Goal: Task Accomplishment & Management: Complete application form

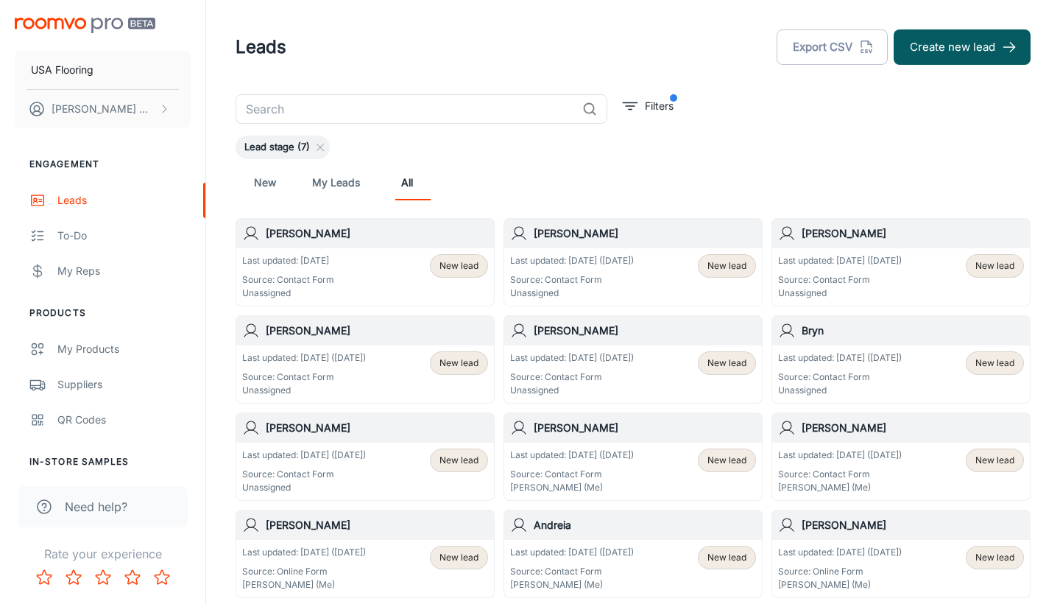
click at [398, 446] on div "Last updated: [DATE] ([DATE]) Source: Contact Form Unassigned New lead" at bounding box center [365, 470] width 258 height 57
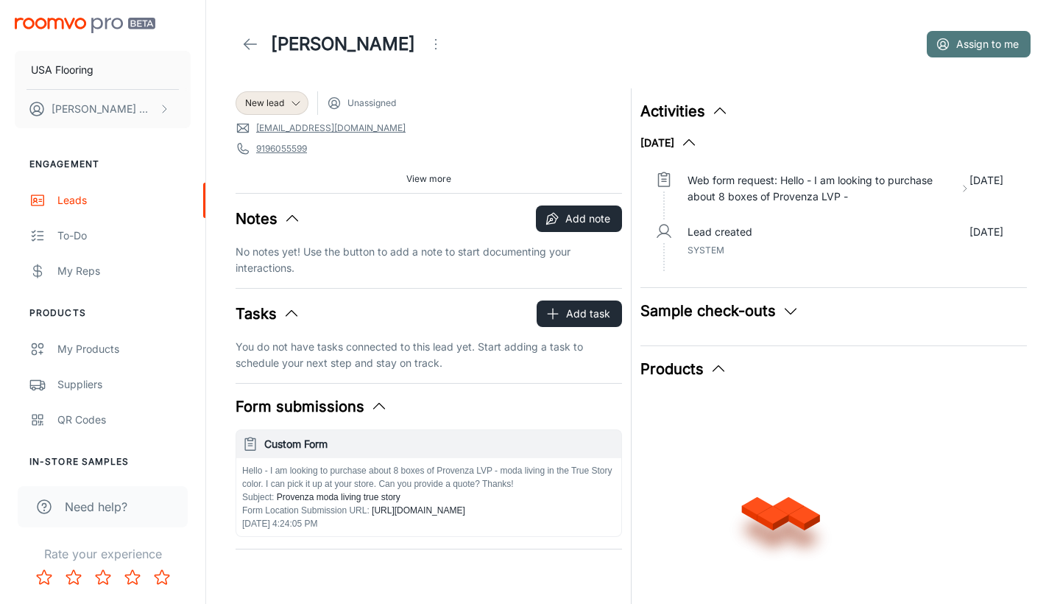
click at [949, 40] on icon "button" at bounding box center [943, 44] width 15 height 15
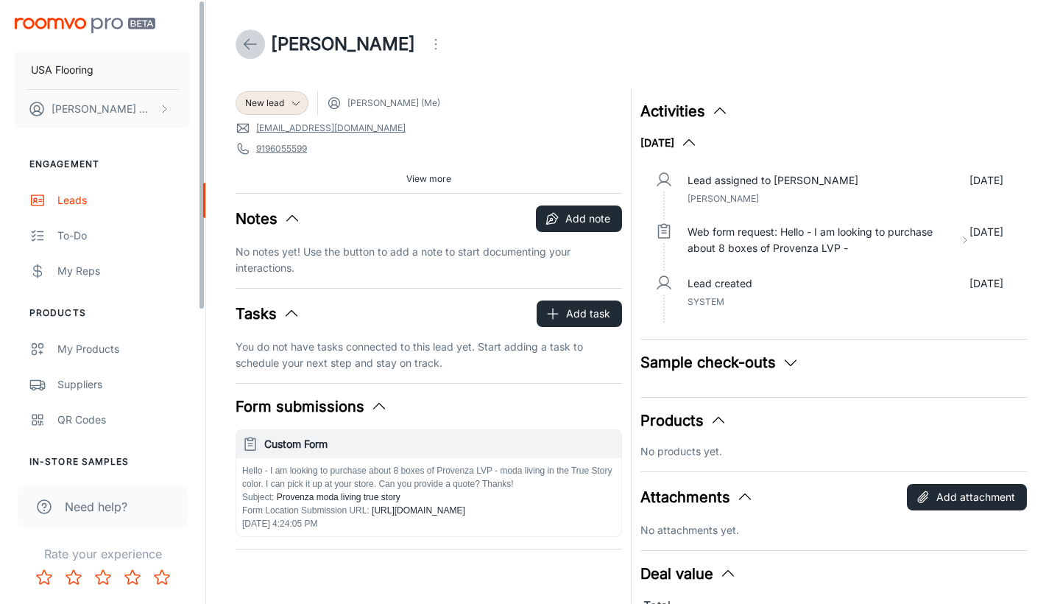
click at [253, 43] on icon at bounding box center [250, 44] width 18 height 18
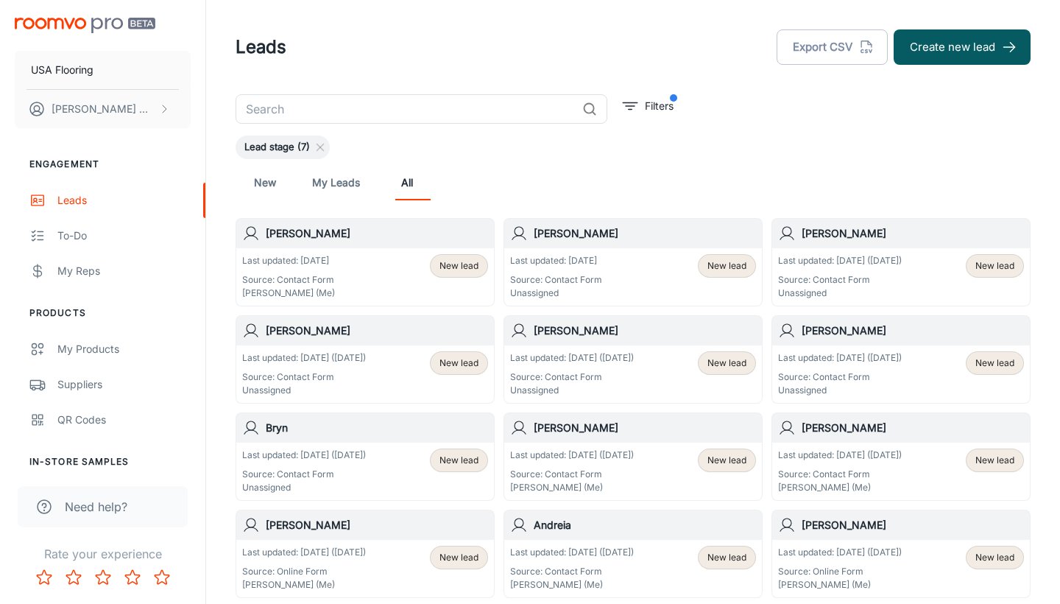
click at [392, 445] on div "Last updated: [DATE] ([DATE]) Source: Contact Form Unassigned New lead" at bounding box center [365, 470] width 258 height 57
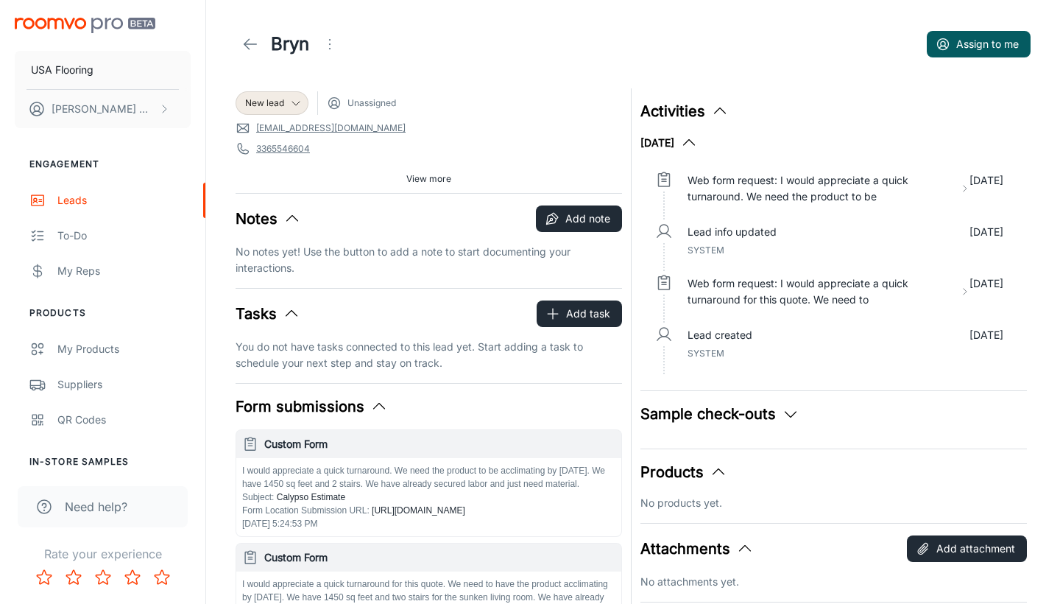
click at [923, 48] on div "Bryn Assign to me" at bounding box center [633, 43] width 795 height 29
click at [939, 47] on icon "button" at bounding box center [943, 44] width 15 height 15
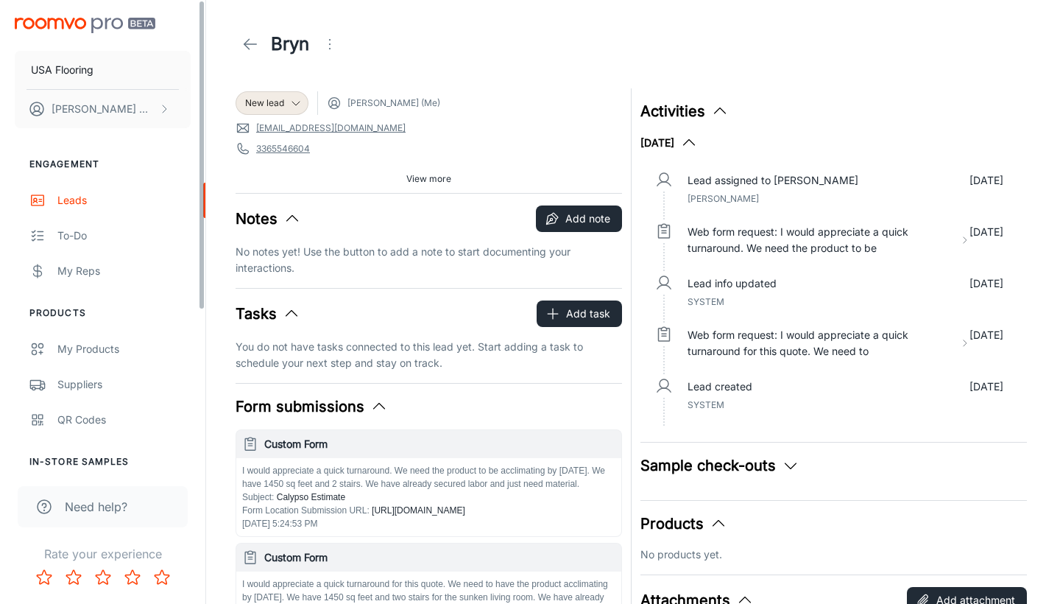
click at [249, 46] on icon at bounding box center [250, 44] width 18 height 18
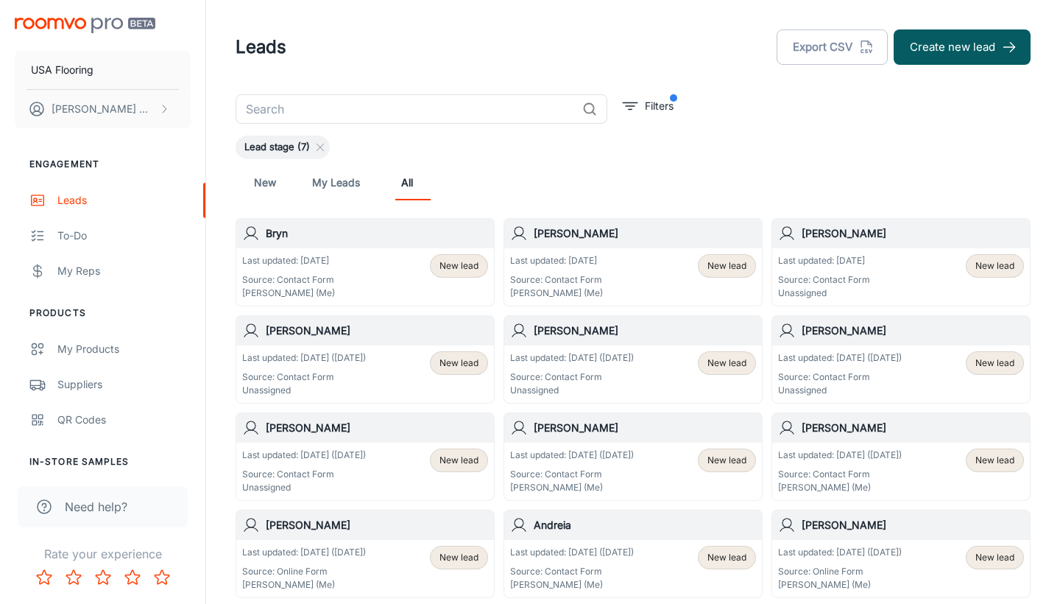
click at [836, 362] on p "Last updated: [DATE] ([DATE])" at bounding box center [840, 357] width 124 height 13
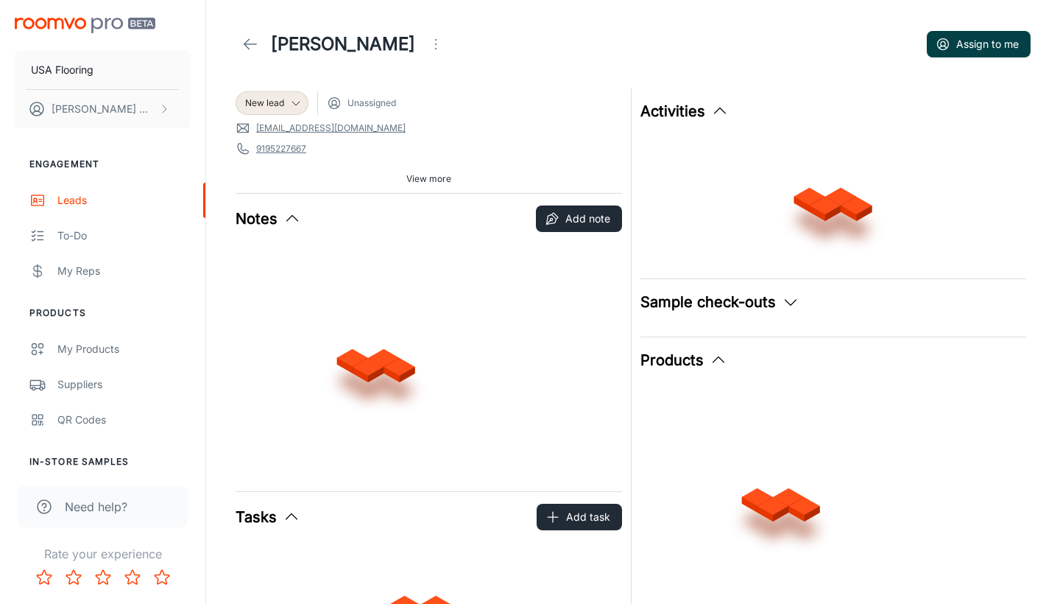
click at [963, 40] on button "Assign to me" at bounding box center [979, 44] width 104 height 27
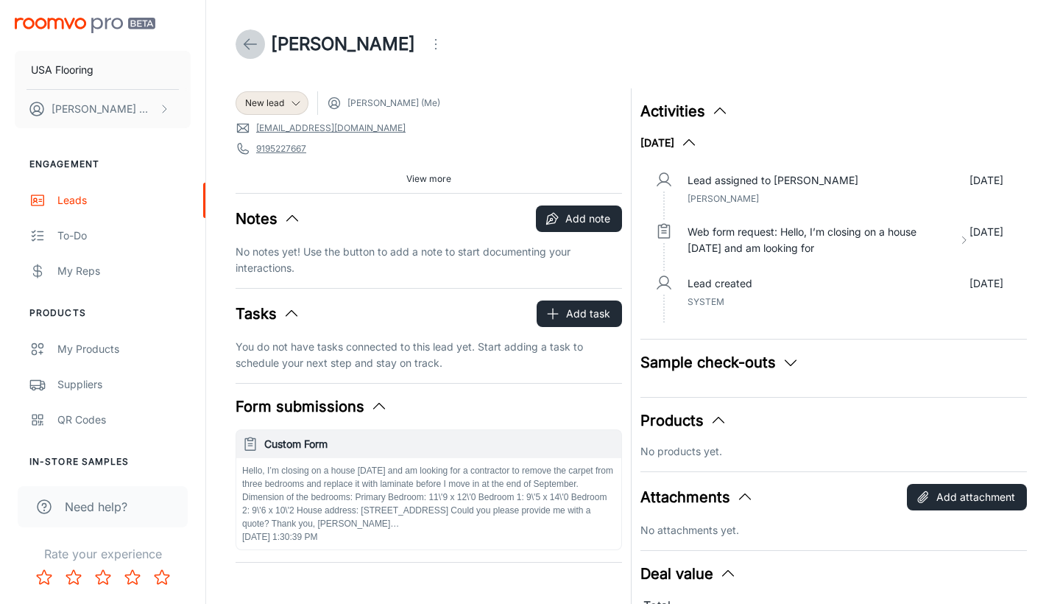
click at [259, 42] on link at bounding box center [250, 43] width 29 height 29
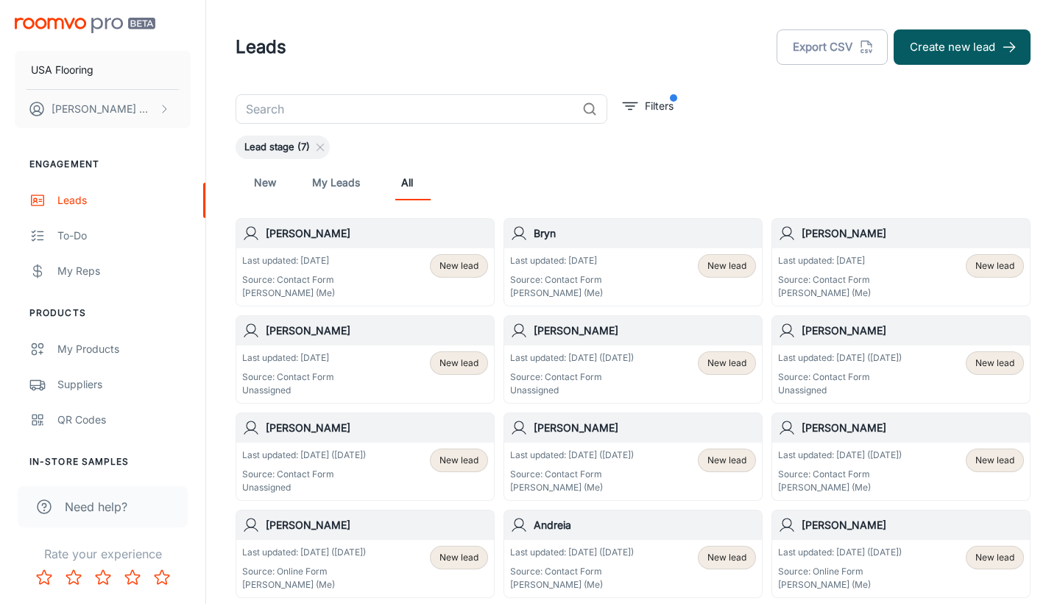
click at [927, 362] on div "Last updated: [DATE] ([DATE]) Source: Contact Form Unassigned New lead" at bounding box center [901, 374] width 246 height 46
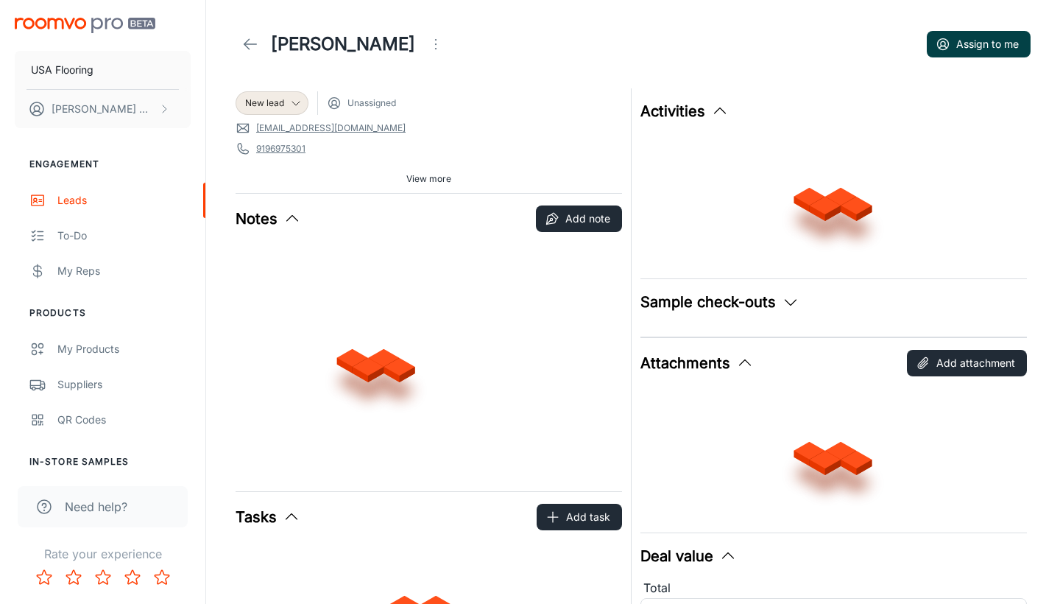
click at [956, 42] on button "Assign to me" at bounding box center [979, 44] width 104 height 27
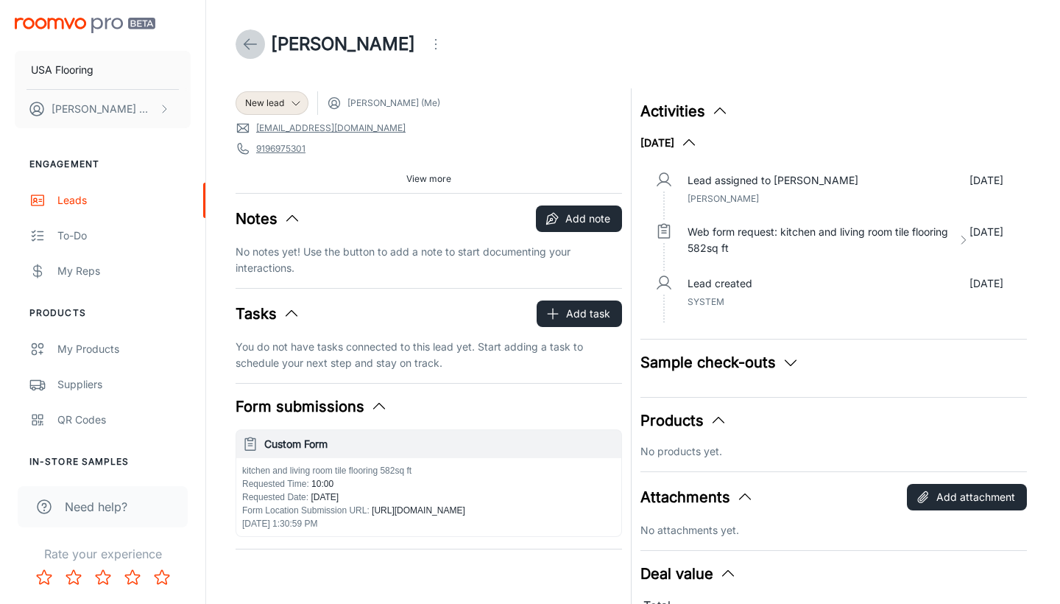
click at [259, 38] on link at bounding box center [250, 43] width 29 height 29
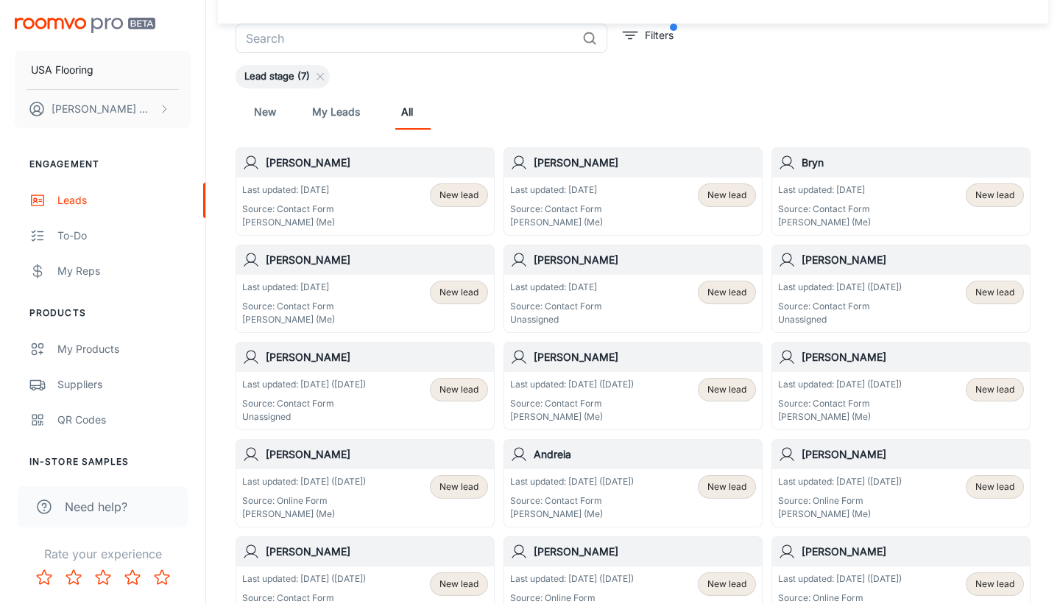
scroll to position [74, 0]
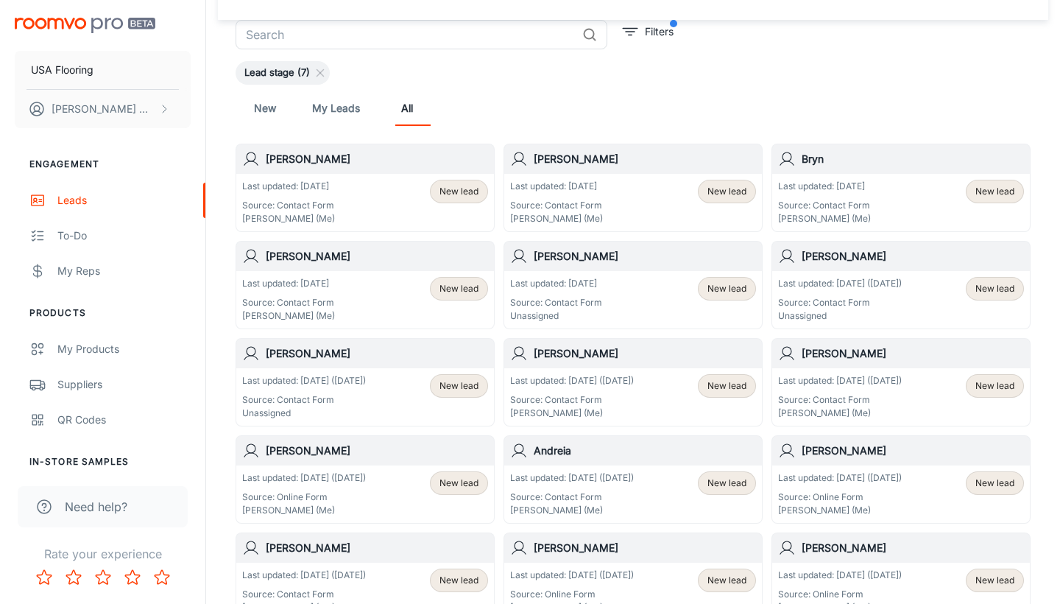
click at [843, 288] on p "Last updated: [DATE] ([DATE])" at bounding box center [840, 283] width 124 height 13
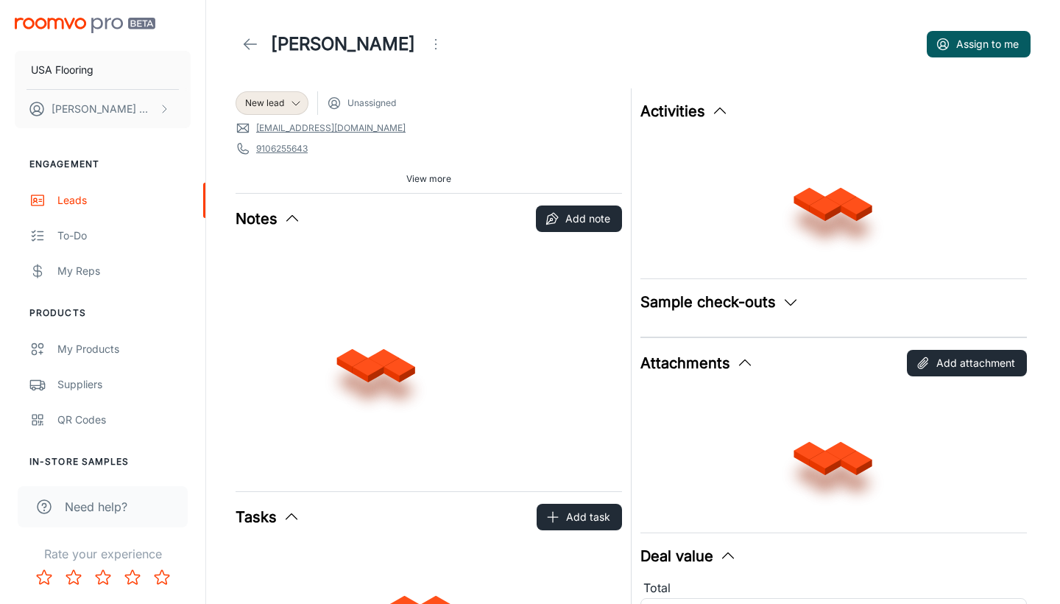
click at [984, 29] on div "[PERSON_NAME] Assign to me" at bounding box center [633, 43] width 795 height 29
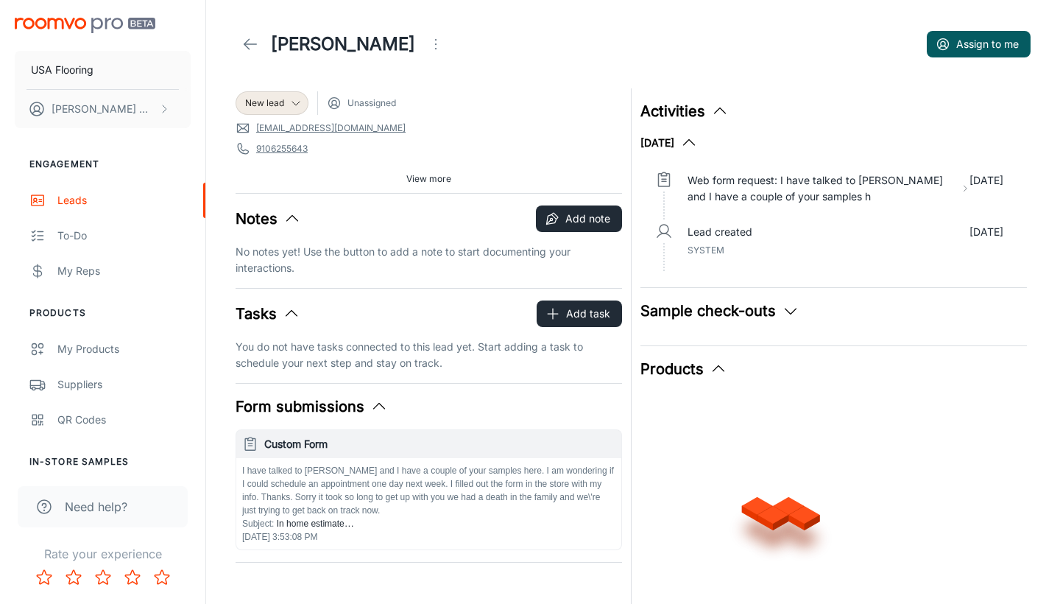
click at [984, 29] on div "[PERSON_NAME] Assign to me" at bounding box center [633, 43] width 795 height 29
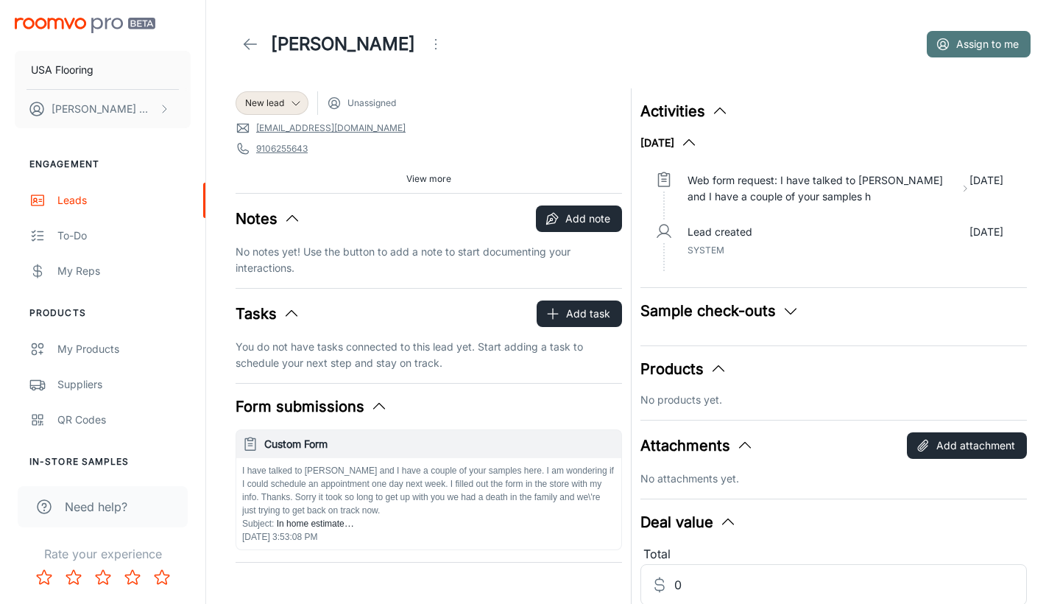
click at [984, 34] on button "Assign to me" at bounding box center [979, 44] width 104 height 27
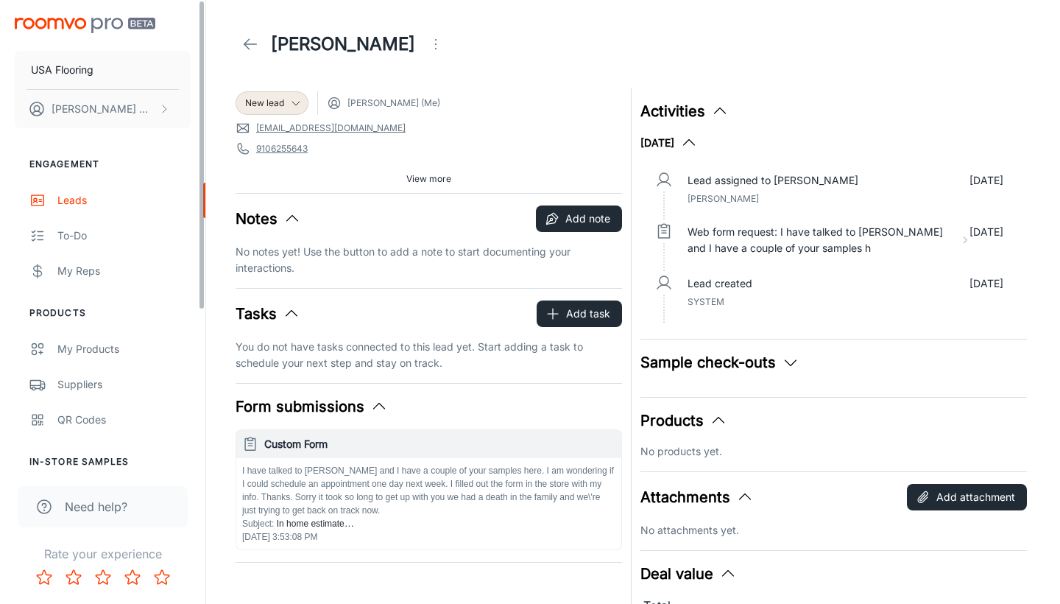
click at [240, 32] on div "[PERSON_NAME]" at bounding box center [343, 43] width 215 height 29
click at [253, 46] on icon at bounding box center [250, 44] width 18 height 18
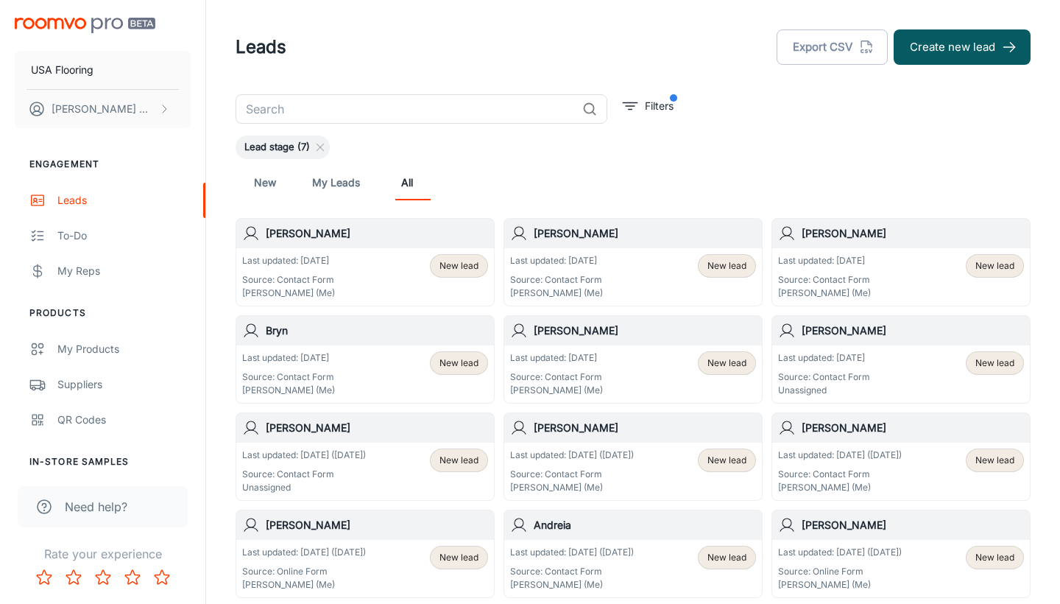
click at [998, 27] on header "Leads Export CSV Create new lead" at bounding box center [633, 47] width 830 height 94
click at [978, 46] on button "Create new lead" at bounding box center [962, 46] width 137 height 35
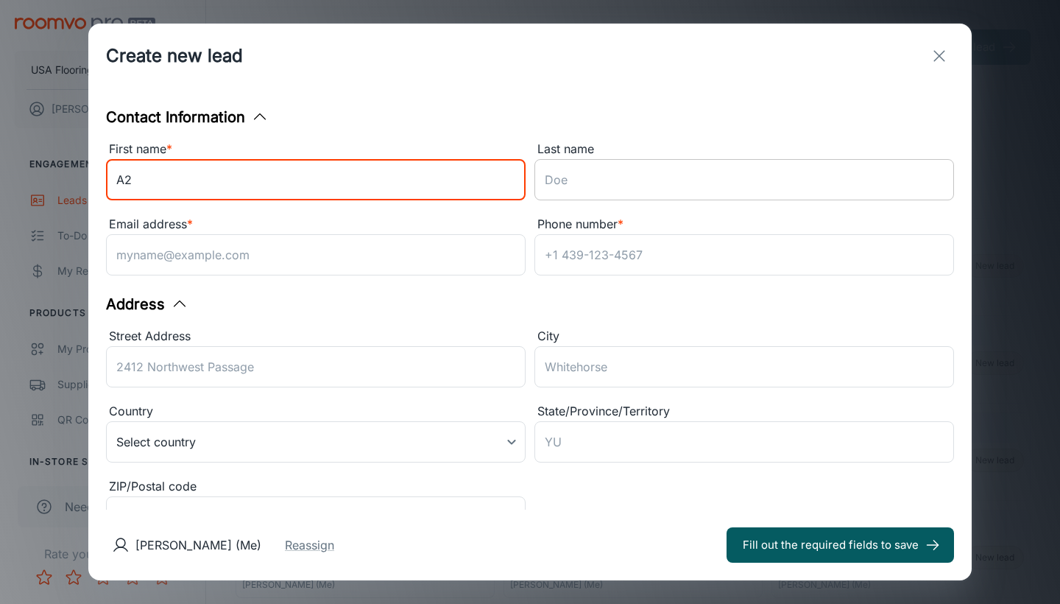
type input "A2"
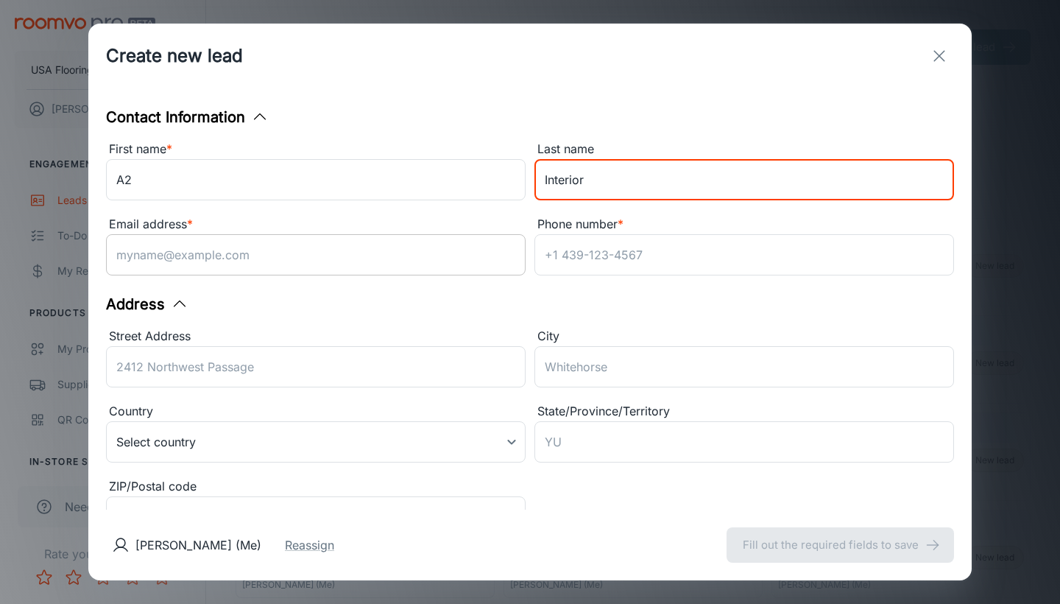
type input "Interior"
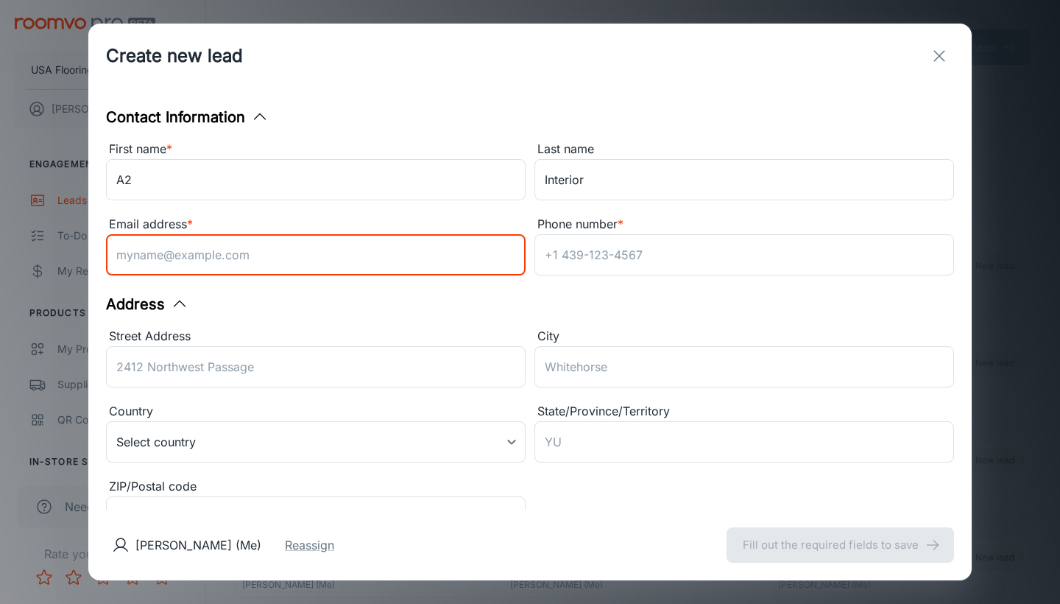
paste input "[EMAIL_ADDRESS][DOMAIN_NAME]"
type input "[EMAIL_ADDRESS][DOMAIN_NAME]"
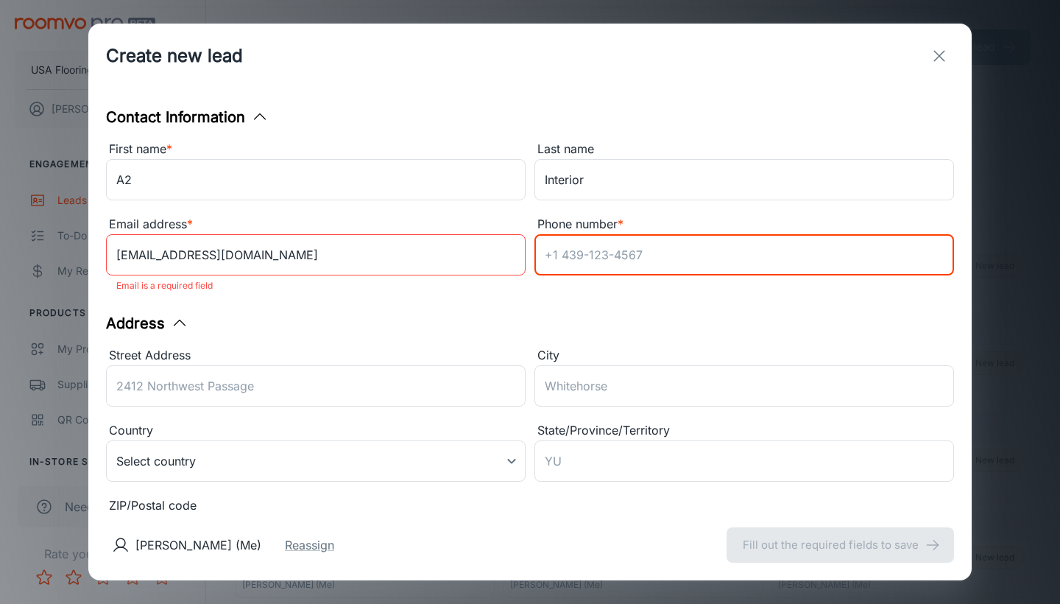
paste input "2012402064"
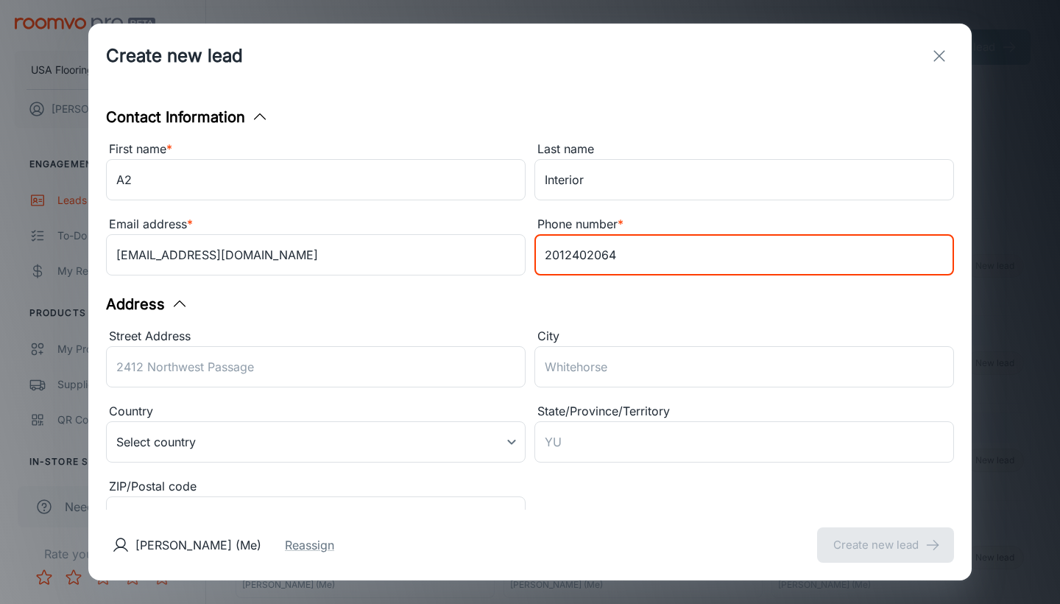
type input "2012402064"
click at [358, 226] on div "Email address *" at bounding box center [316, 224] width 420 height 19
click at [358, 234] on input "[EMAIL_ADDRESS][DOMAIN_NAME]" at bounding box center [316, 254] width 420 height 41
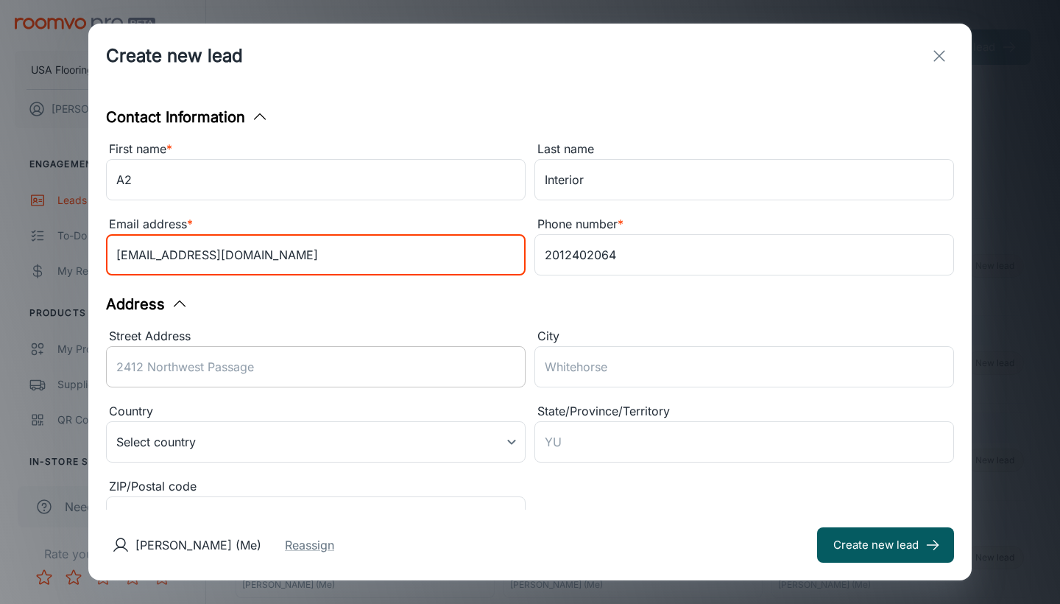
scroll to position [239, 0]
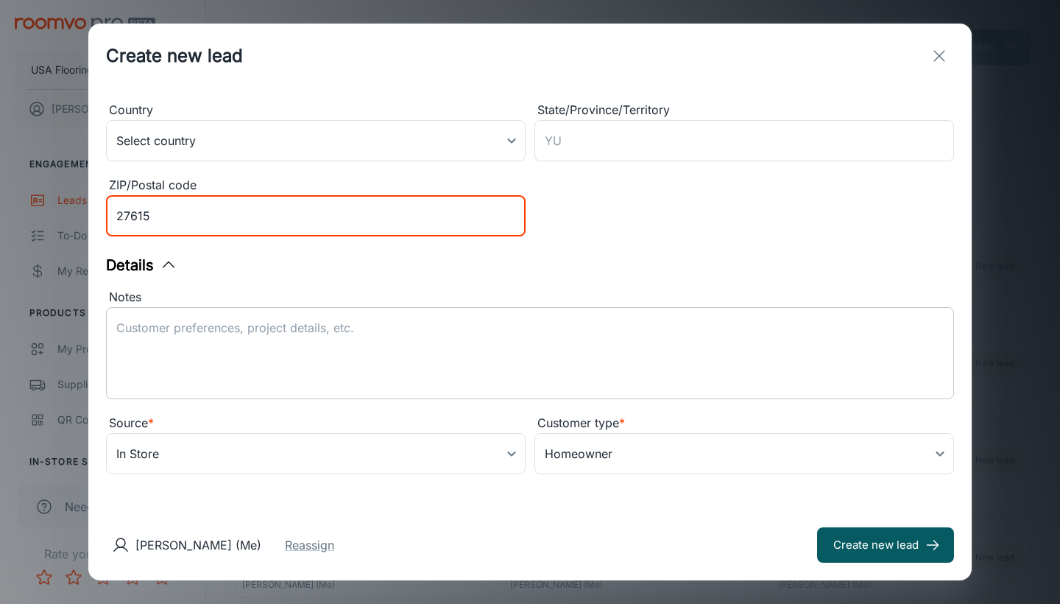
type input "27615"
click at [330, 322] on textarea "Notes" at bounding box center [530, 354] width 828 height 68
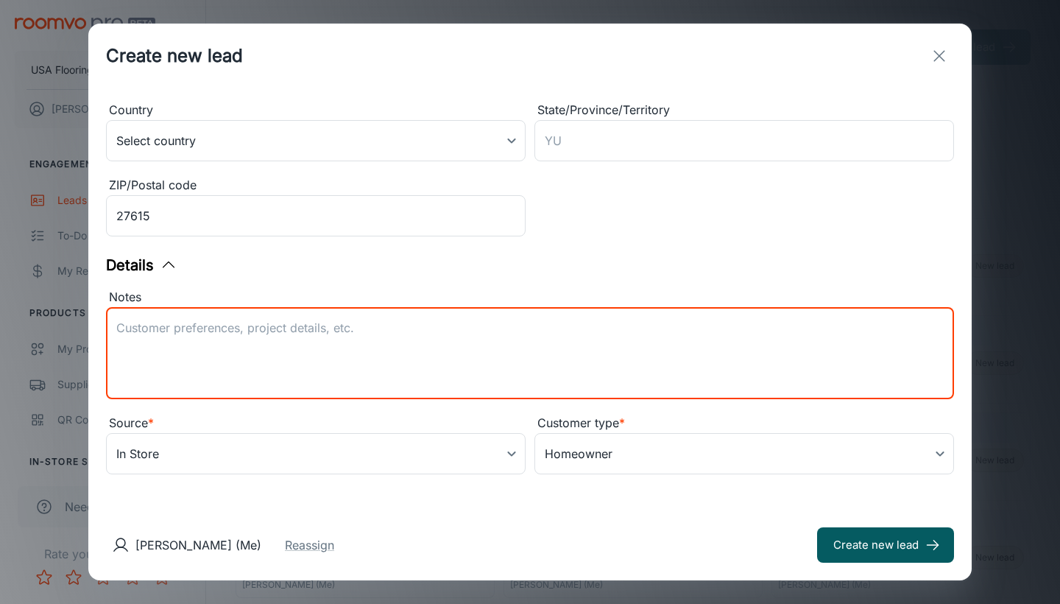
scroll to position [301, 0]
type textarea "Lead received from Daltile."
click at [292, 445] on body "USA Flooring [PERSON_NAME] Engagement Leads To-do My Reps Products My Products …" at bounding box center [530, 302] width 1060 height 604
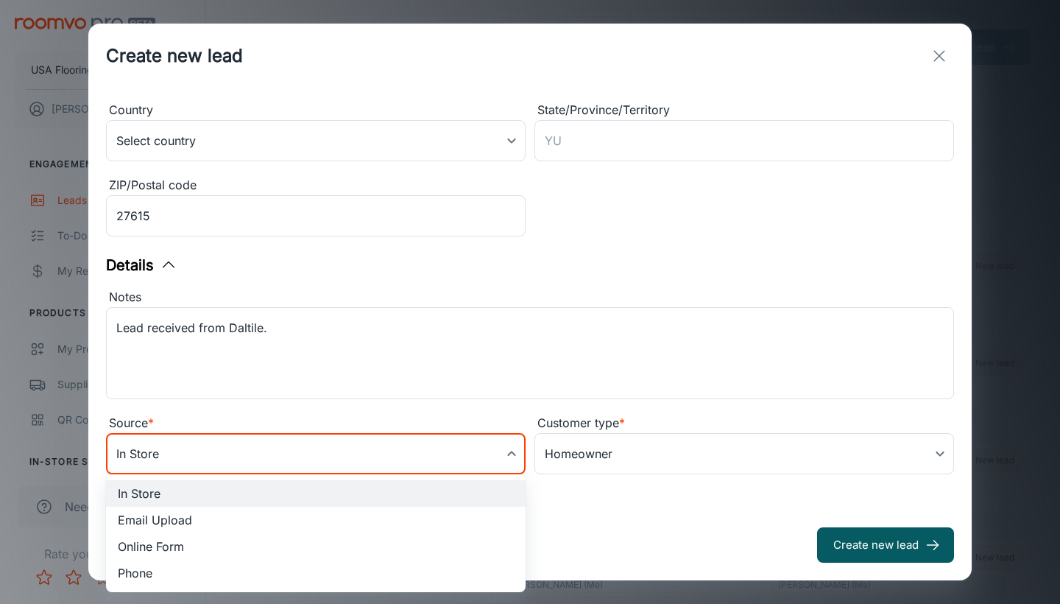
click at [216, 542] on li "Online Form" at bounding box center [316, 546] width 420 height 27
type input "online_form"
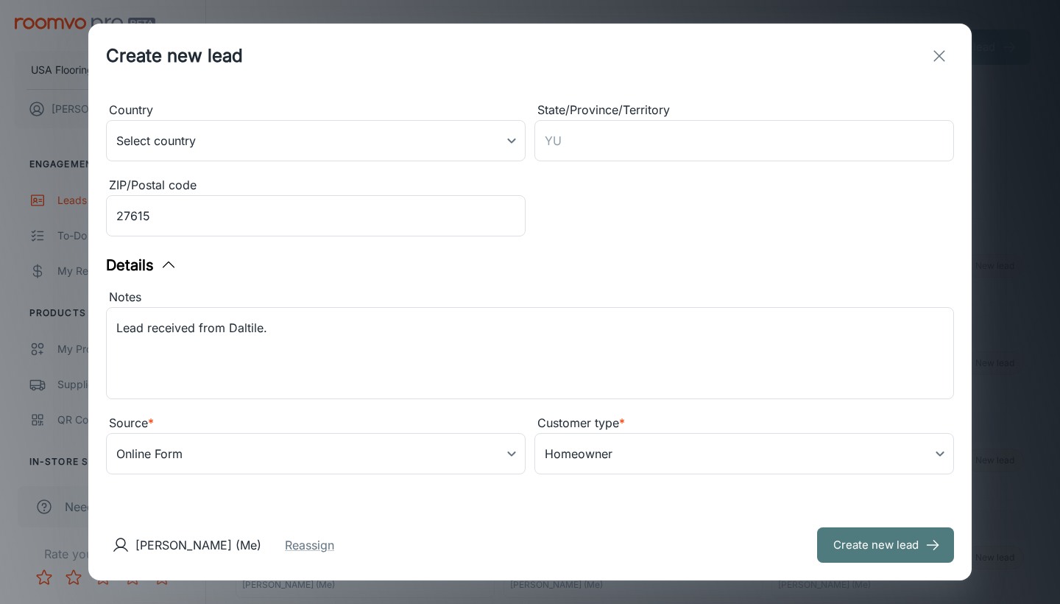
click at [910, 543] on button "Create new lead" at bounding box center [885, 544] width 137 height 35
type input "in_store"
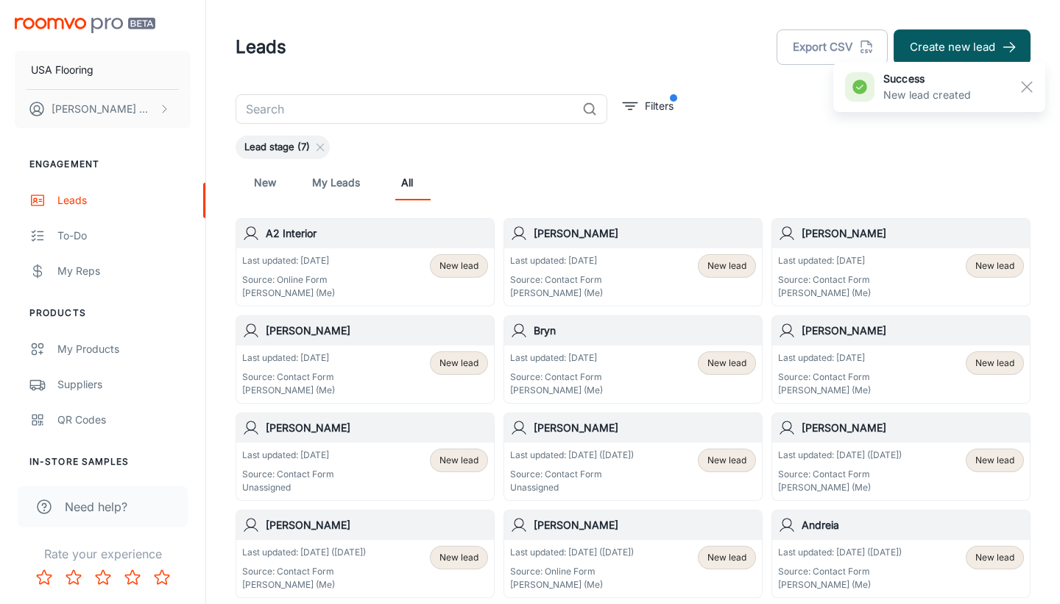
click at [434, 271] on span "New lead" at bounding box center [459, 265] width 57 height 13
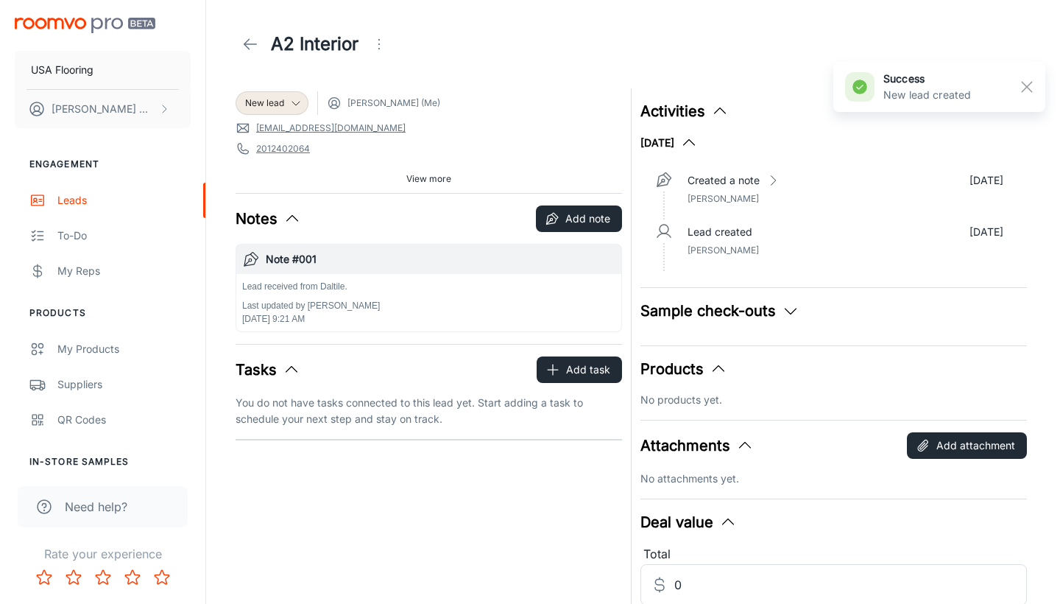
click at [389, 33] on button "Open menu" at bounding box center [378, 43] width 29 height 29
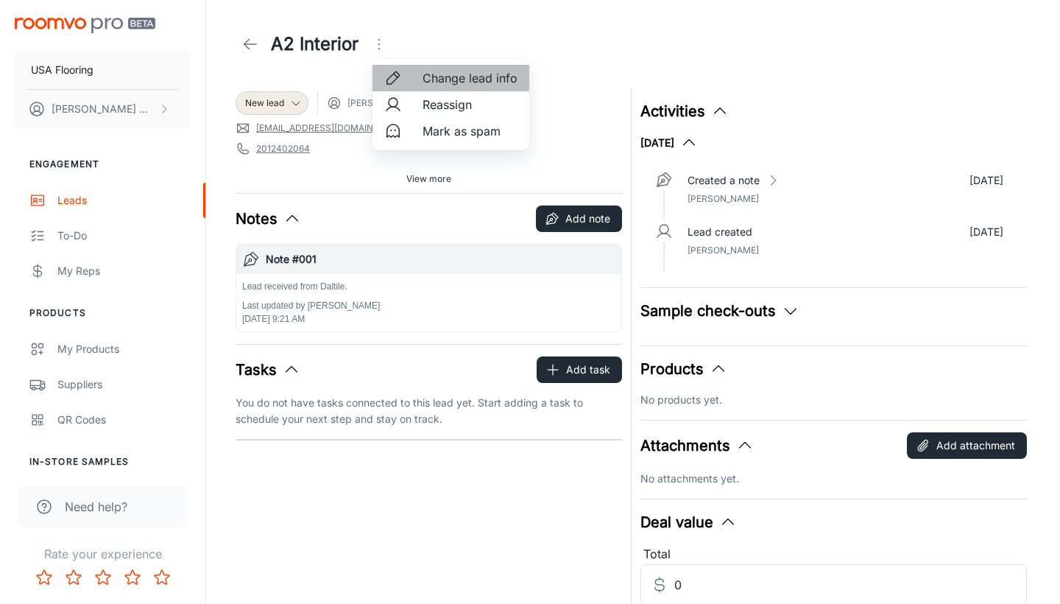
click at [428, 87] on li "Change lead info" at bounding box center [451, 78] width 157 height 27
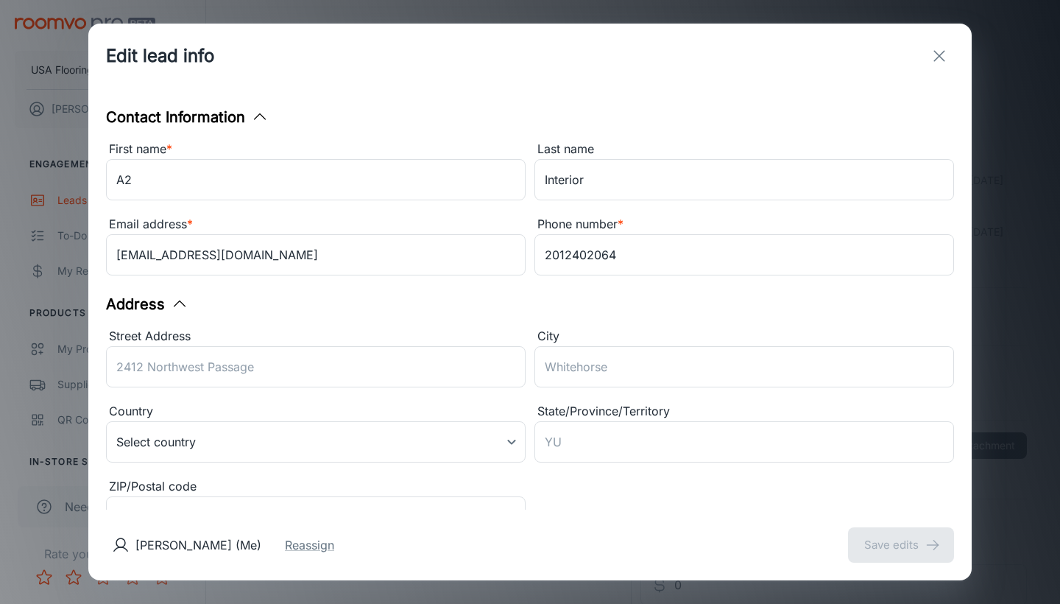
click at [952, 74] on div "Edit lead info" at bounding box center [529, 56] width 883 height 65
click at [941, 35] on div "Edit lead info" at bounding box center [529, 56] width 883 height 65
click at [936, 52] on line "exit" at bounding box center [939, 56] width 10 height 10
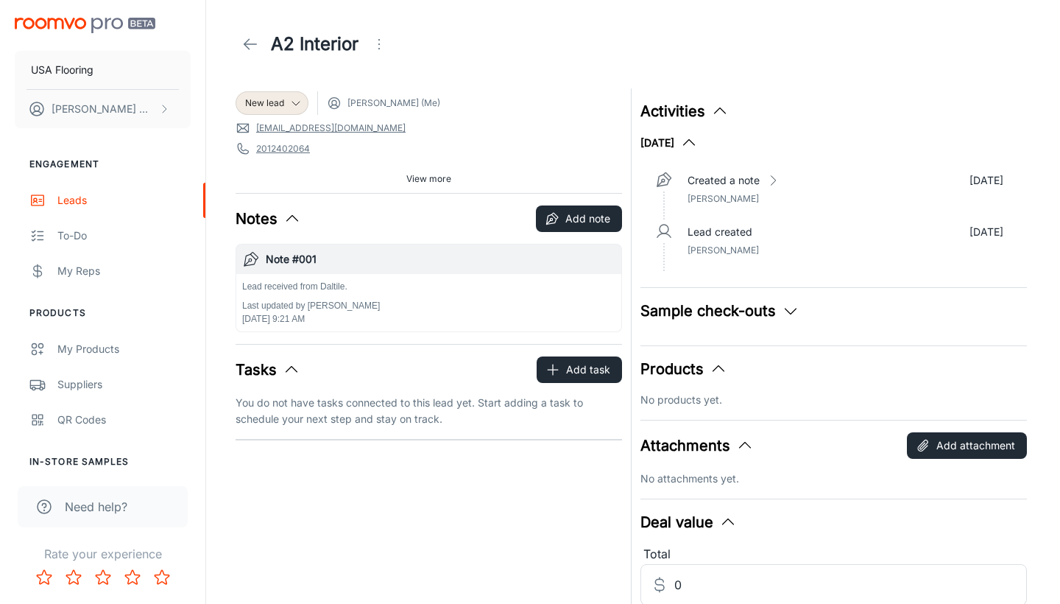
click at [253, 43] on icon at bounding box center [250, 44] width 18 height 18
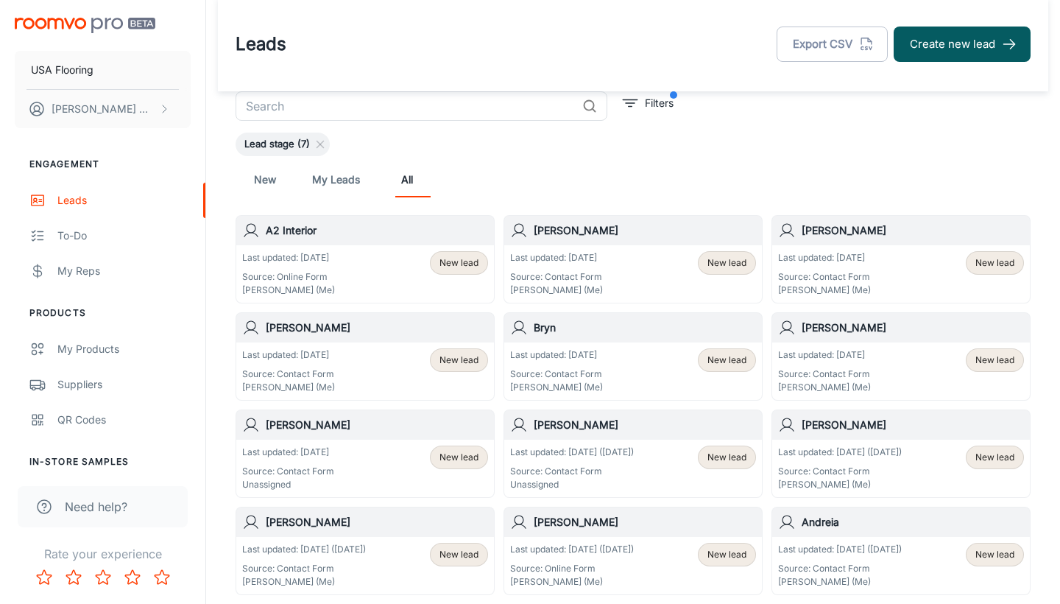
scroll to position [3, 0]
click at [990, 14] on header "Leads Export CSV Create new lead" at bounding box center [633, 44] width 830 height 94
click at [962, 43] on button "Create new lead" at bounding box center [962, 44] width 137 height 35
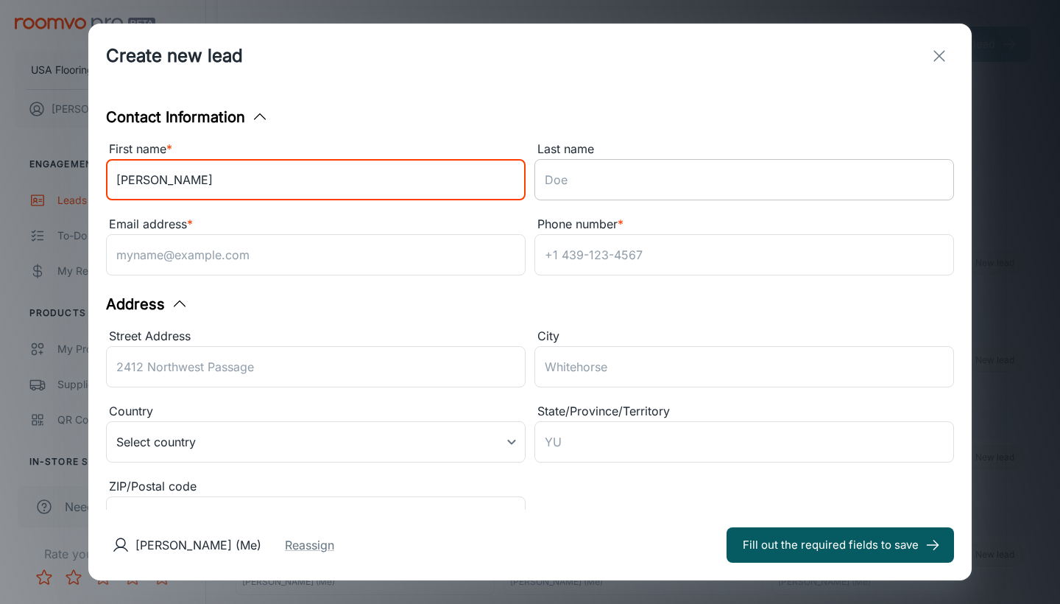
type input "[PERSON_NAME]"
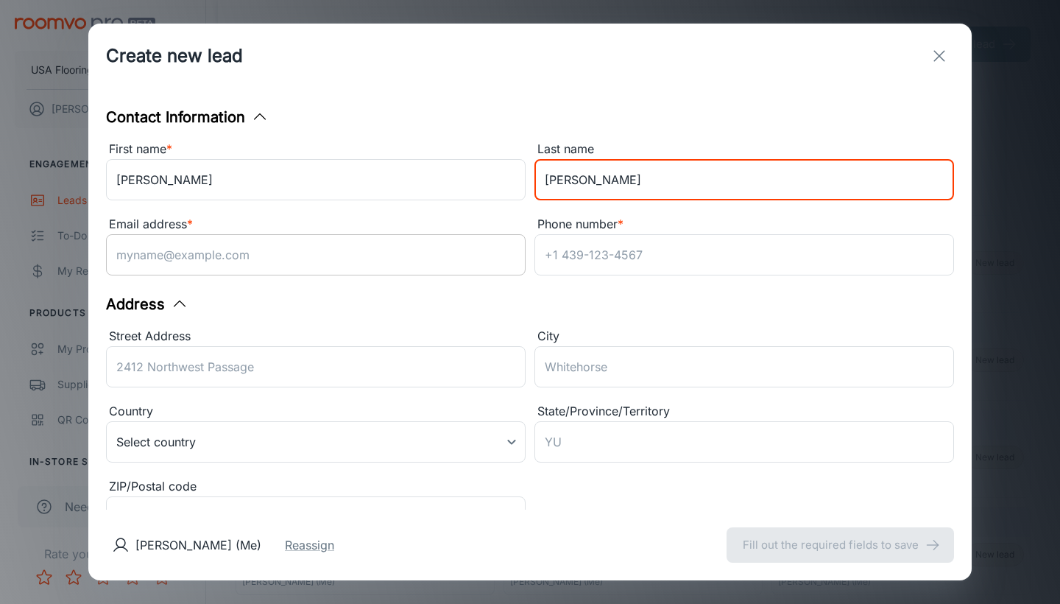
type input "[PERSON_NAME]"
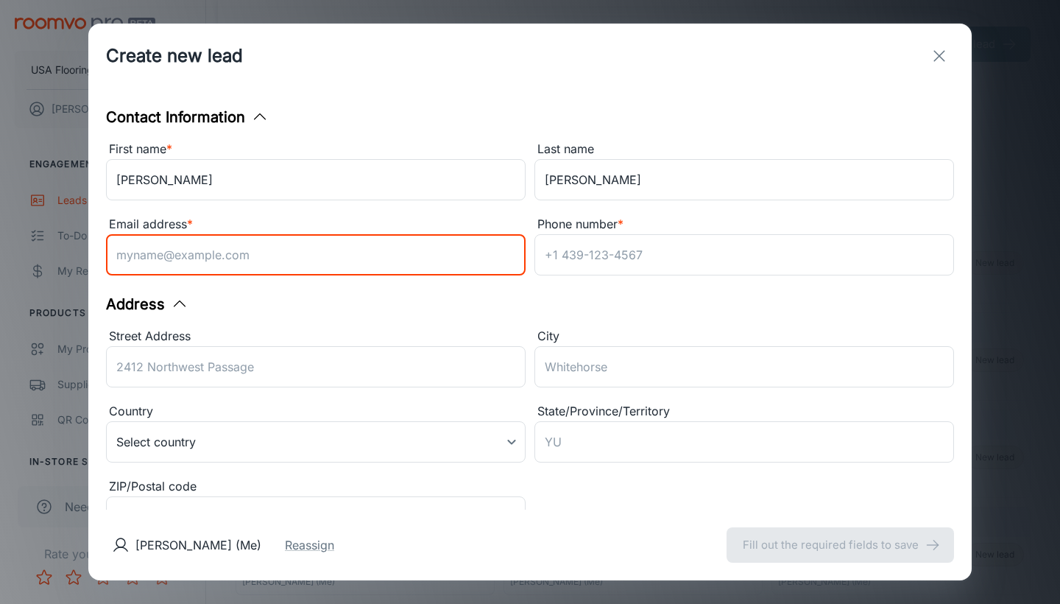
paste input "[PERSON_NAME][EMAIL_ADDRESS][DOMAIN_NAME]"
type input "[PERSON_NAME][EMAIL_ADDRESS][DOMAIN_NAME]"
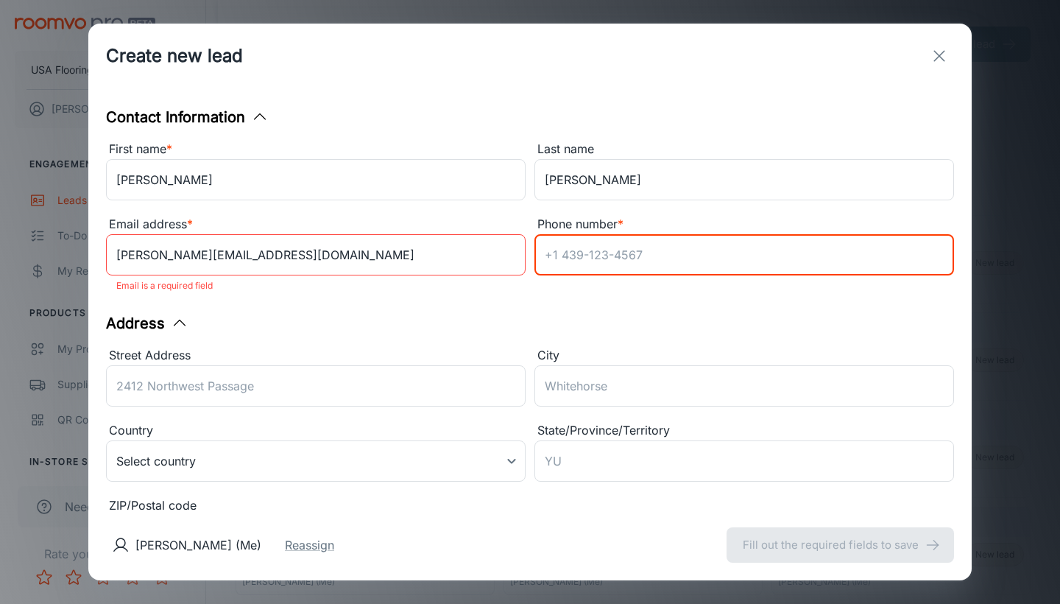
paste input "[PHONE_NUMBER]"
click at [551, 259] on input "[PHONE_NUMBER]" at bounding box center [745, 254] width 420 height 41
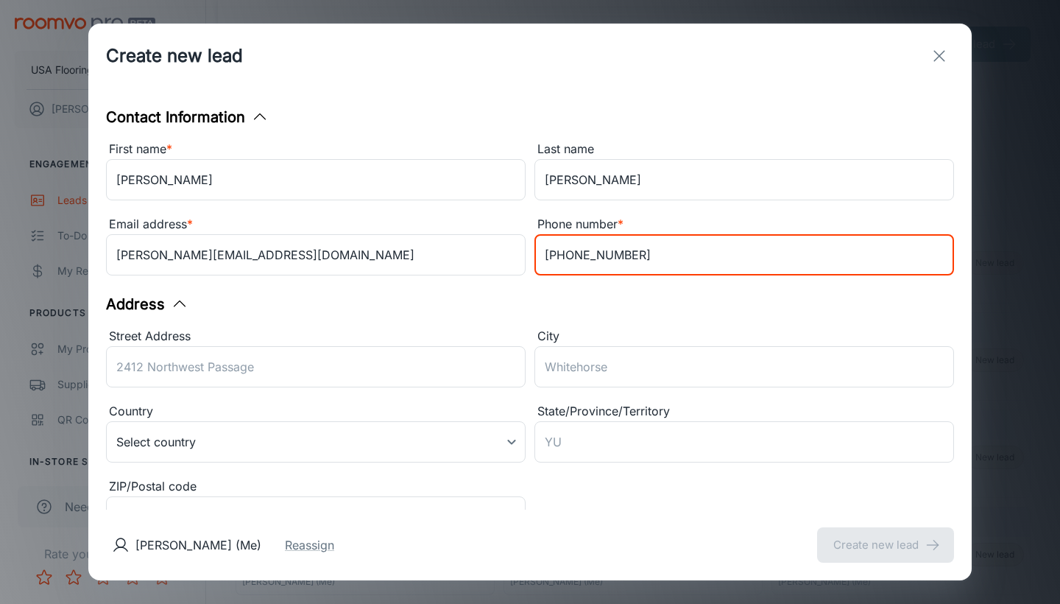
scroll to position [69, 0]
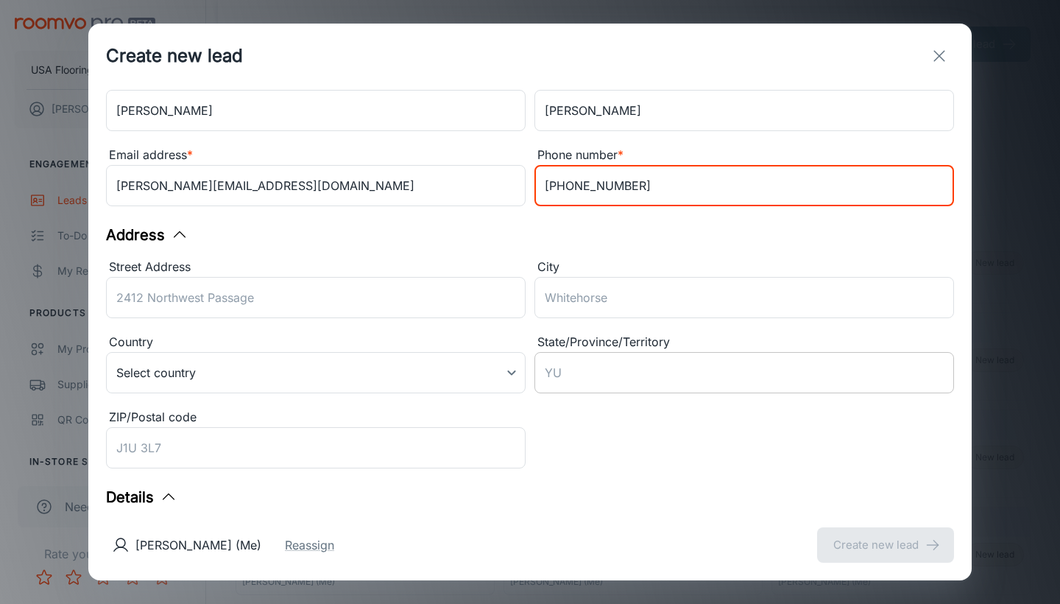
type input "[PHONE_NUMBER]"
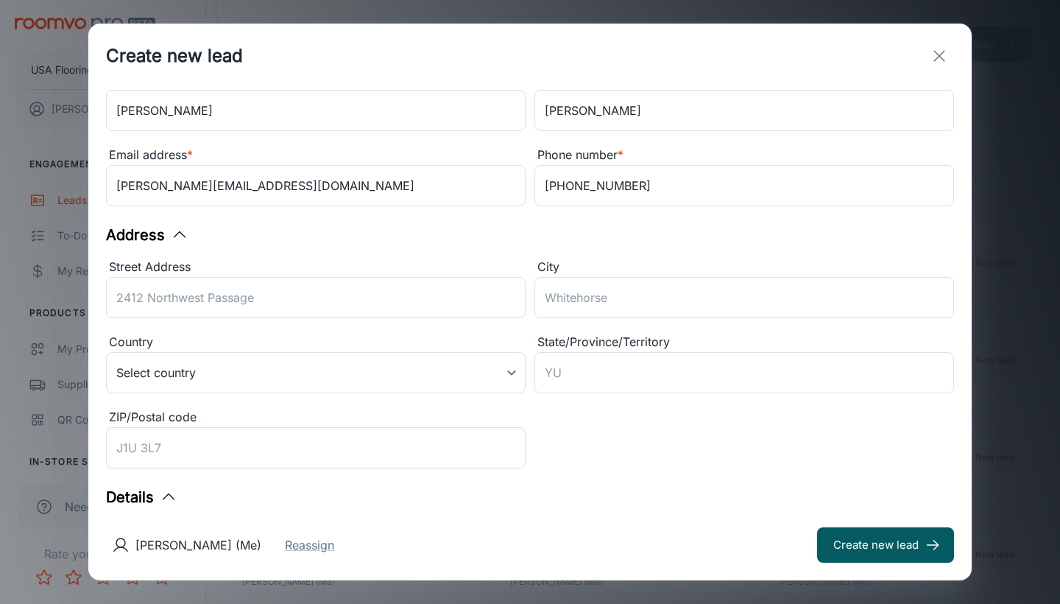
click at [561, 447] on div "Street Address ​ City ​ Country Select country ​ State/Province/Territory ​ ZIP…" at bounding box center [525, 361] width 857 height 225
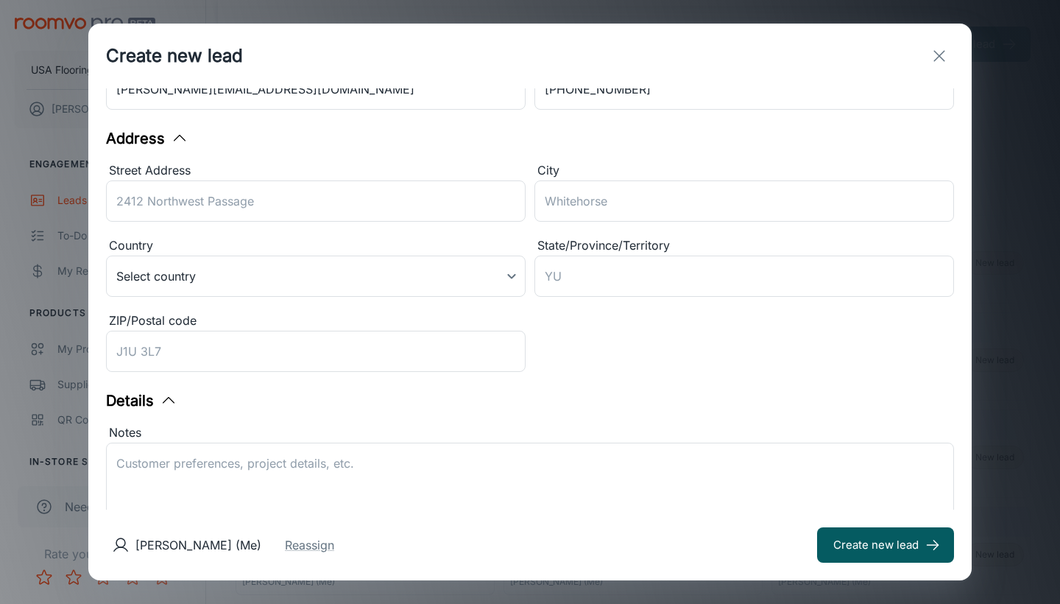
scroll to position [114, 0]
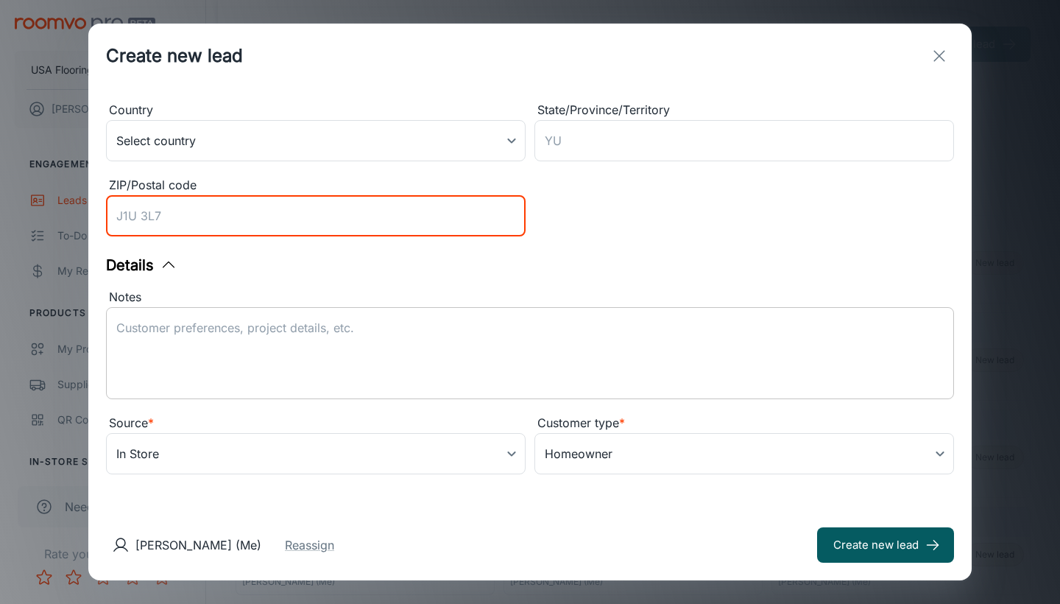
click at [342, 372] on textarea "Notes" at bounding box center [530, 354] width 828 height 68
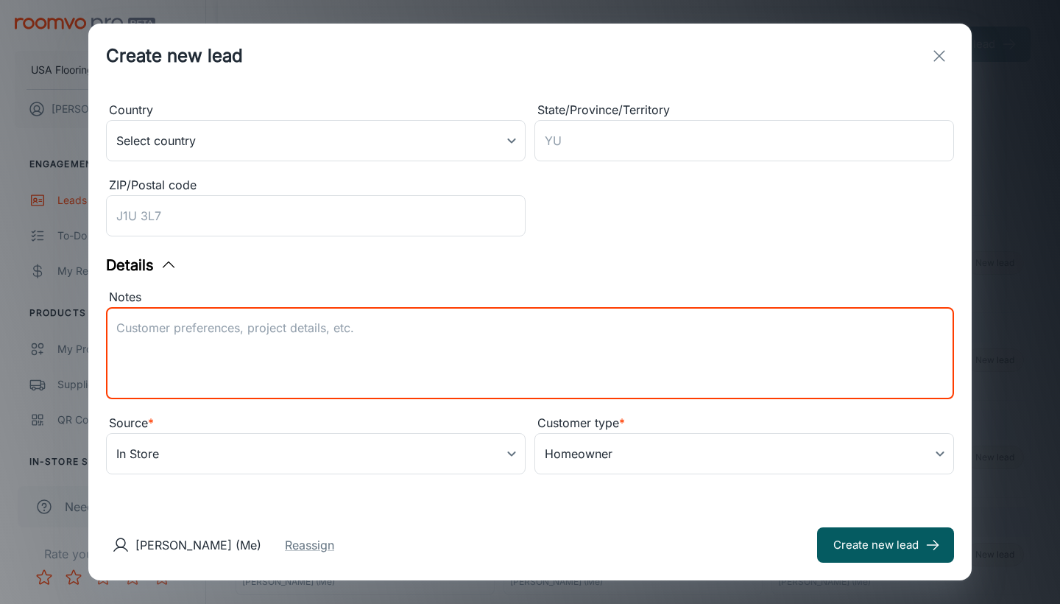
scroll to position [301, 0]
paste textarea "Contact Preference is Email Zip: Customer Interests: Carpet, Ceramic Tile, Hard…"
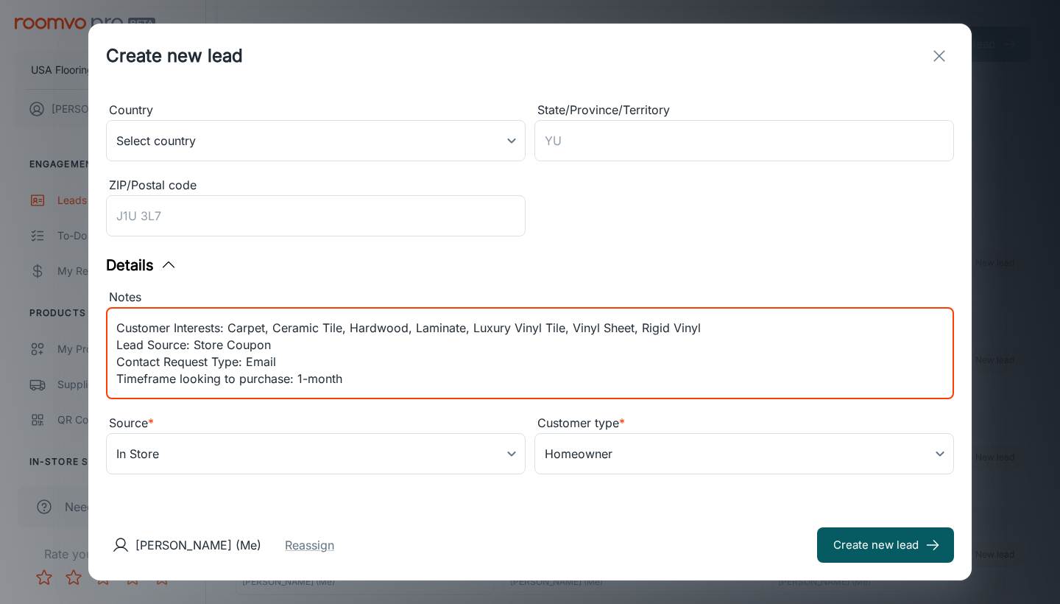
scroll to position [27, 0]
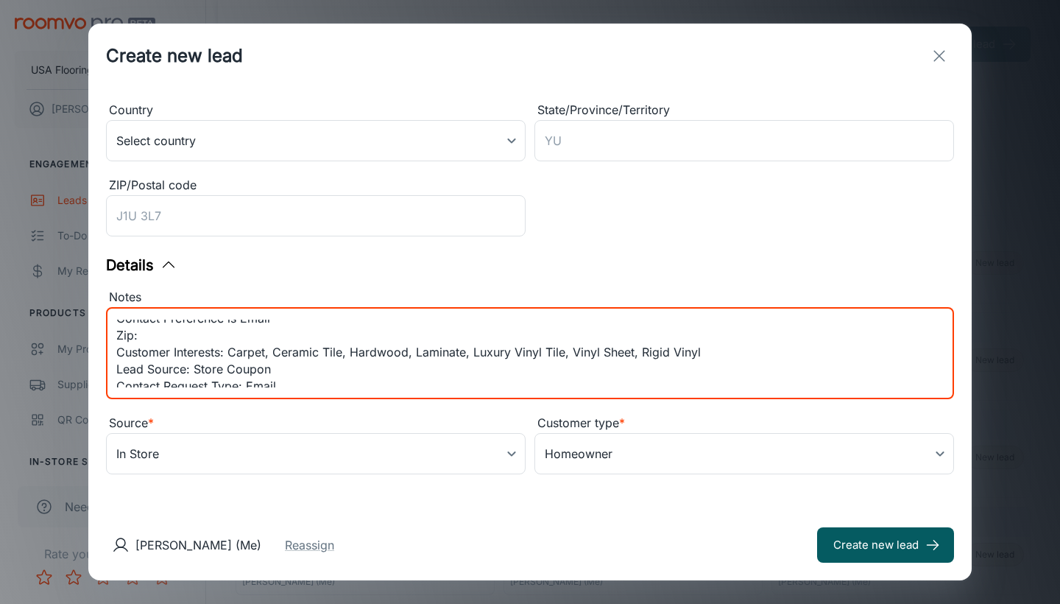
click at [189, 337] on textarea "Lead received from Mohawk. Contact Preference is Email Zip: Customer Interests:…" at bounding box center [530, 354] width 828 height 68
click at [124, 334] on textarea "Lead received from Mohawk. Contact Preference is Email Zip: Customer Interests:…" at bounding box center [530, 354] width 828 height 68
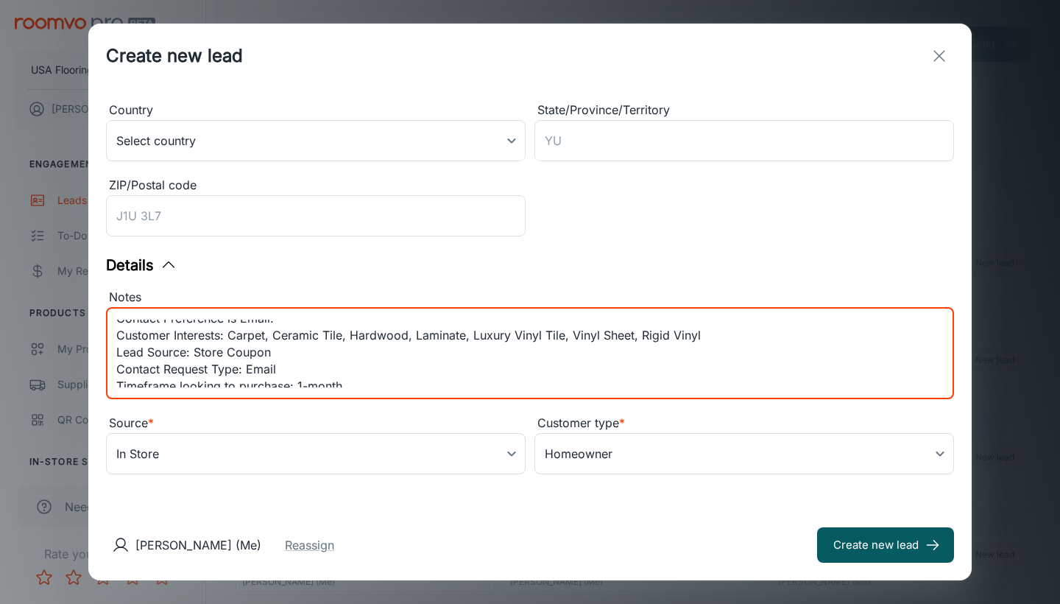
scroll to position [15, 0]
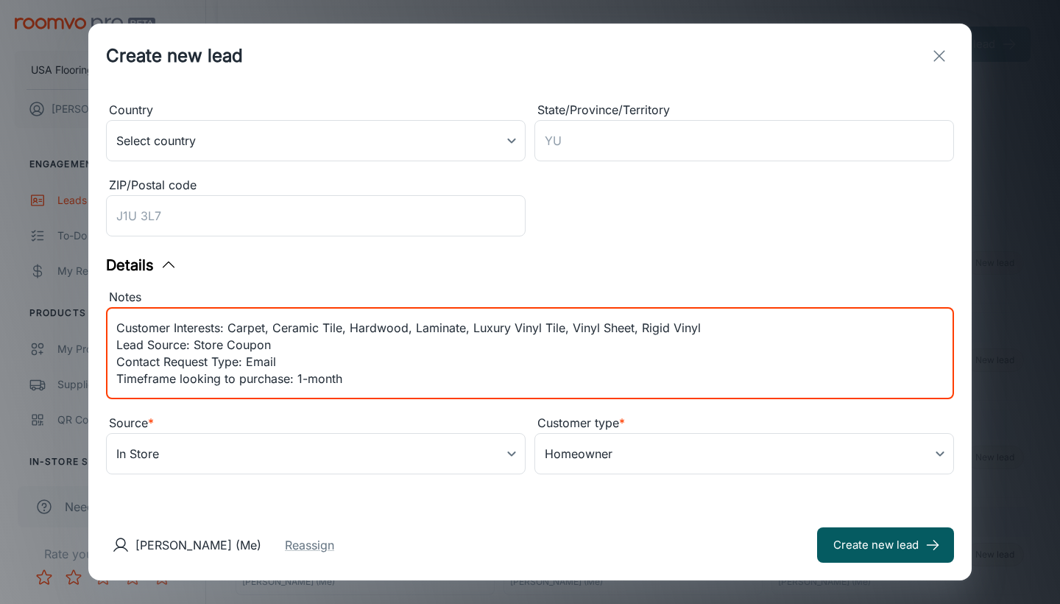
type textarea "Lead received from Mohawk. Contact Preference: Email Customer Interests: Carpet…"
click at [260, 482] on div "Contact Information First name * [PERSON_NAME] ​ Last name [PERSON_NAME] ​ Emai…" at bounding box center [529, 298] width 883 height 421
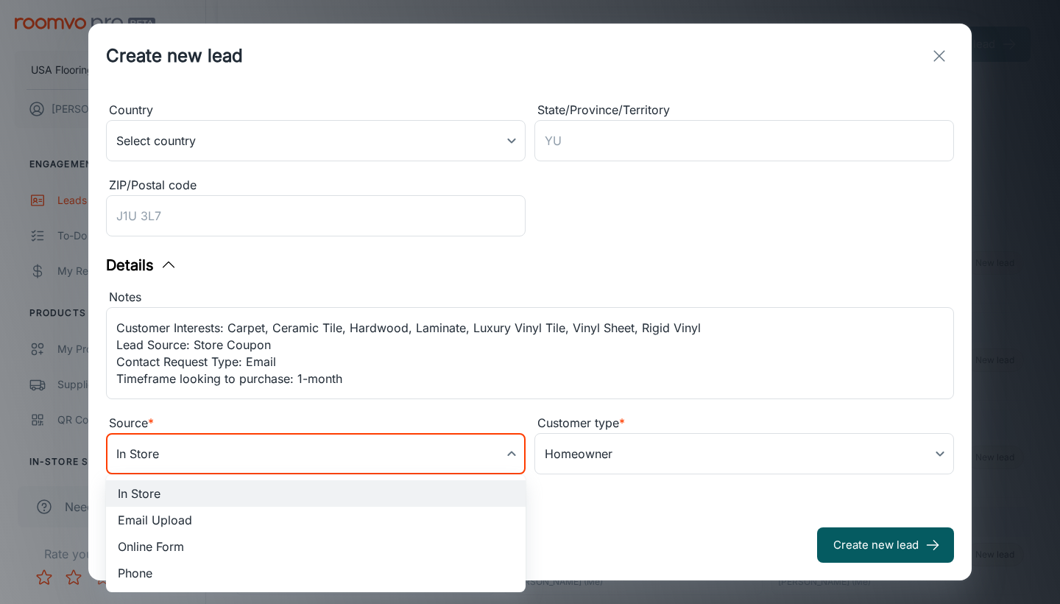
click at [269, 456] on body "USA Flooring [PERSON_NAME] Engagement Leads To-do My Reps Products My Products …" at bounding box center [530, 299] width 1060 height 604
click at [219, 541] on li "Online Form" at bounding box center [316, 546] width 420 height 27
type input "online_form"
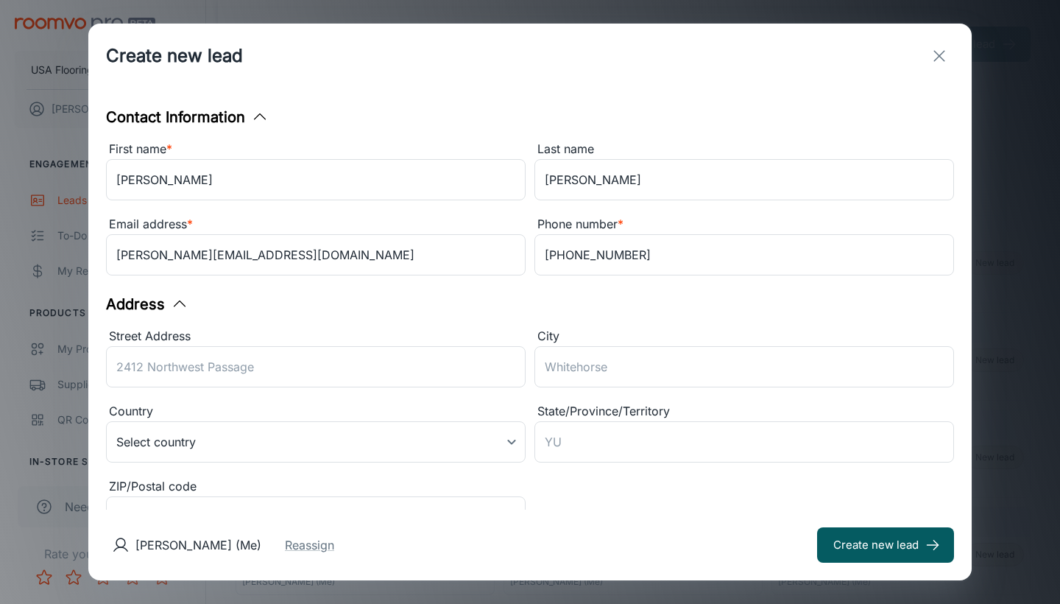
scroll to position [0, 0]
click at [888, 543] on button "Create new lead" at bounding box center [885, 544] width 137 height 35
type input "in_store"
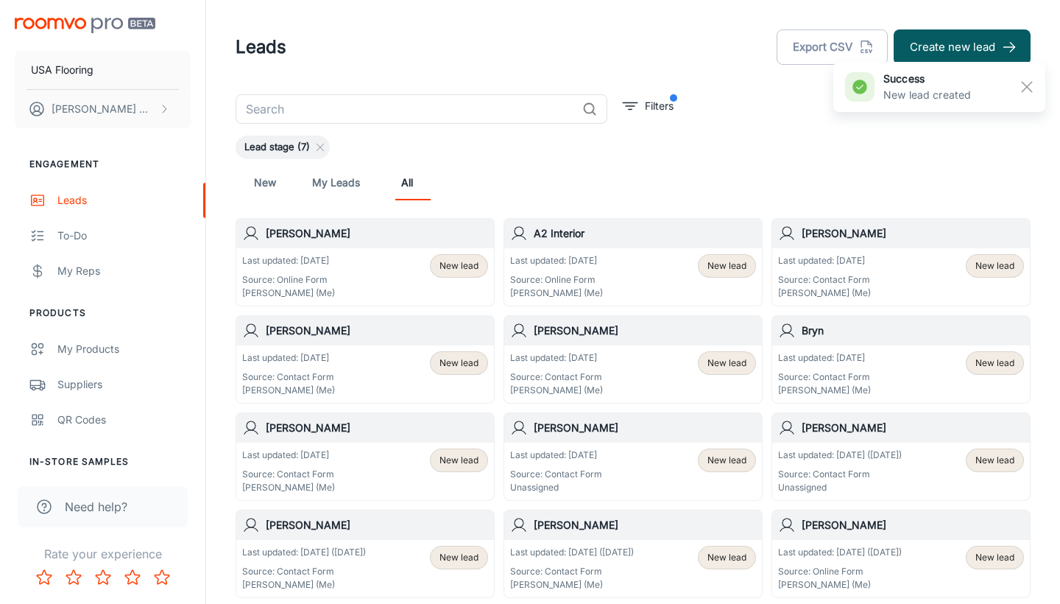
click at [304, 261] on p "Last updated: [DATE]" at bounding box center [288, 260] width 93 height 13
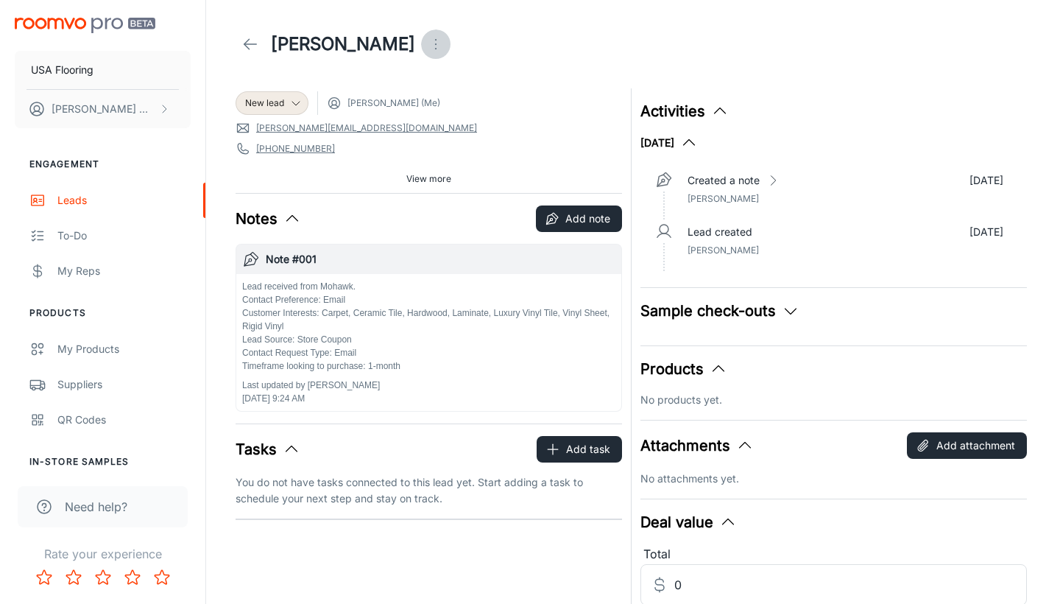
click at [444, 47] on icon "Open menu" at bounding box center [436, 44] width 18 height 18
click at [465, 80] on div at bounding box center [459, 78] width 27 height 18
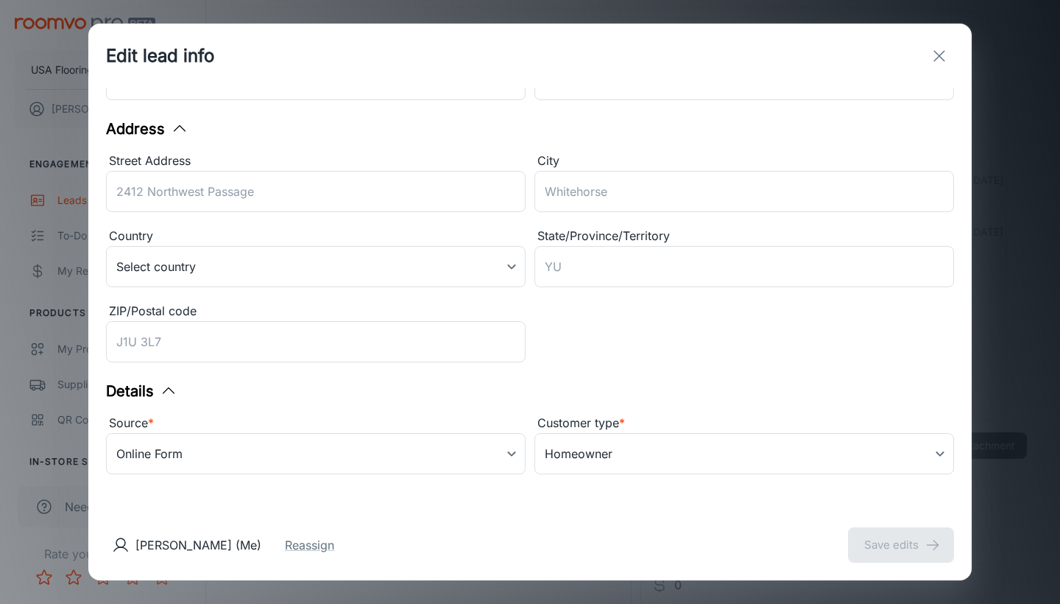
scroll to position [175, 0]
click at [948, 64] on button "exit" at bounding box center [939, 55] width 29 height 29
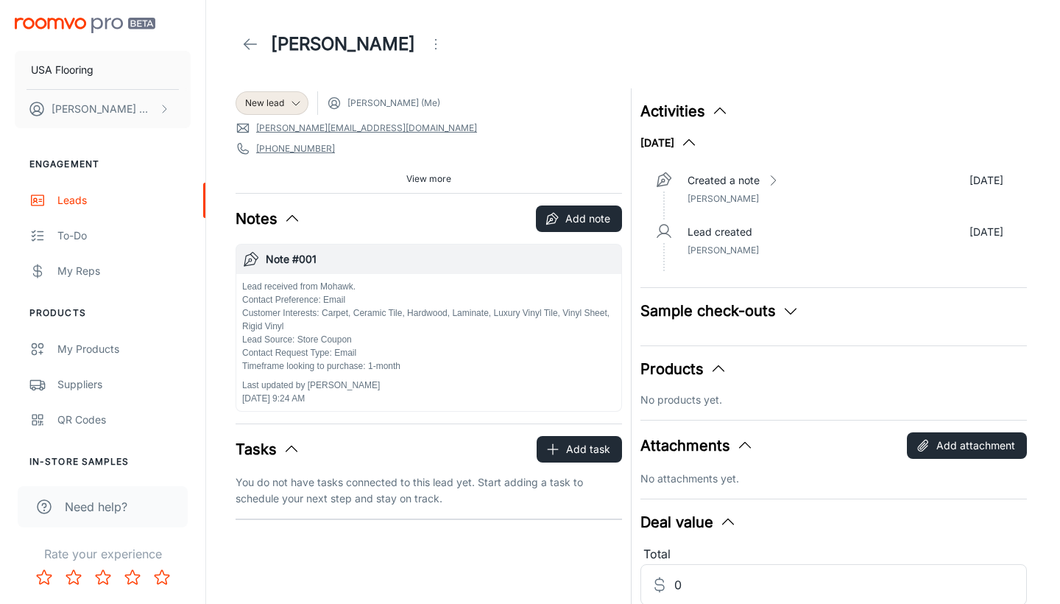
click at [372, 368] on p "Lead received from Mohawk. Contact Preference: Email Customer Interests: Carpet…" at bounding box center [428, 326] width 373 height 93
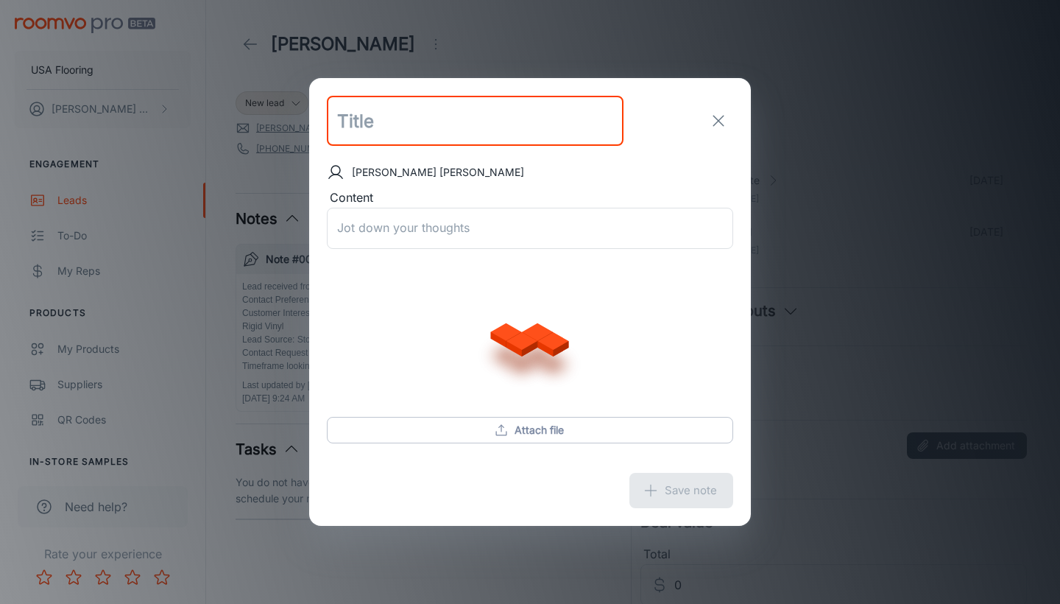
type input "Note #001"
type textarea "Lead received from Mohawk. Contact Preference: Email Customer Interests: Carpet…"
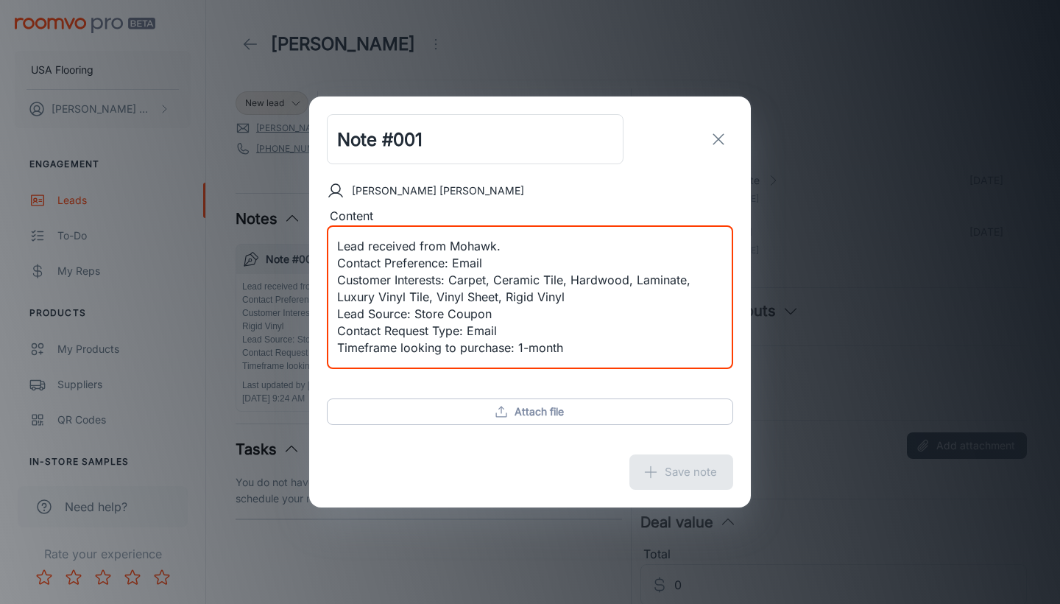
drag, startPoint x: 577, startPoint y: 354, endPoint x: 279, endPoint y: 227, distance: 324.2
click at [279, 227] on div "Note #001 ​ [PERSON_NAME] Content Lead received from Mohawk. Contact Preference…" at bounding box center [530, 302] width 1060 height 604
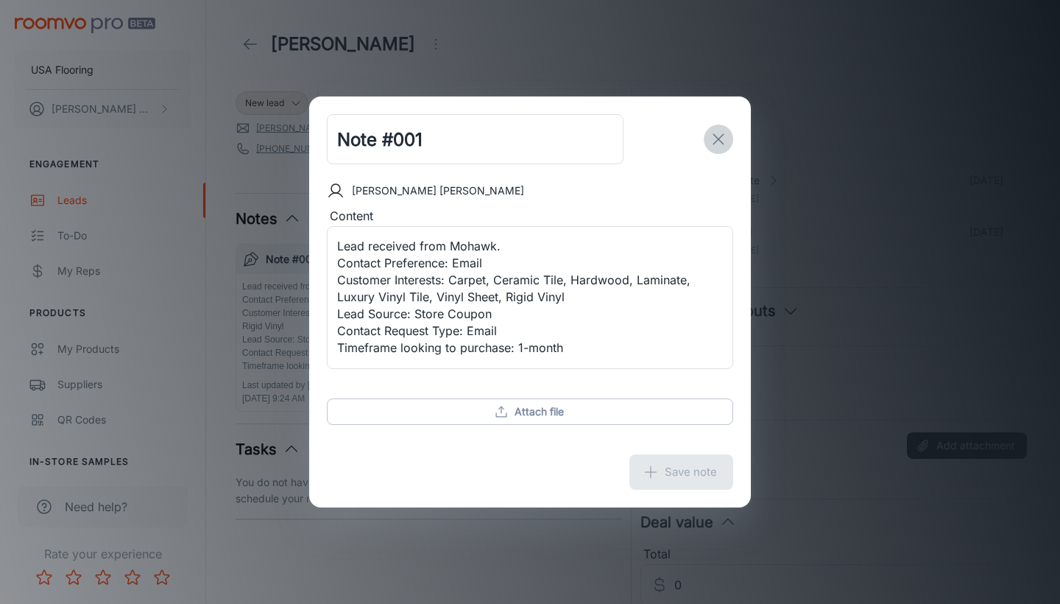
click at [724, 136] on icon "exit" at bounding box center [719, 139] width 18 height 18
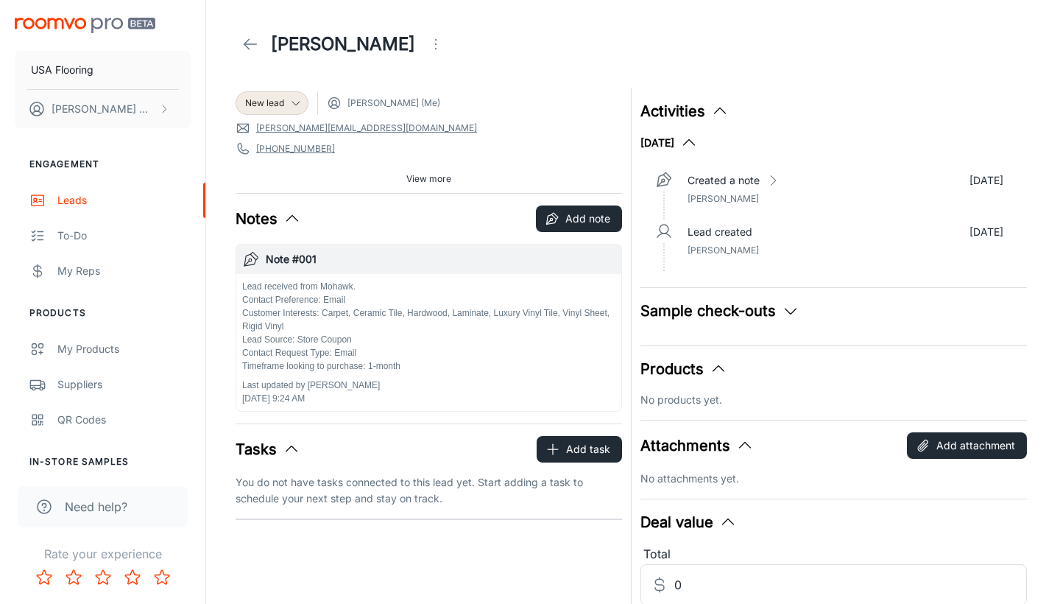
click at [250, 55] on link at bounding box center [250, 43] width 29 height 29
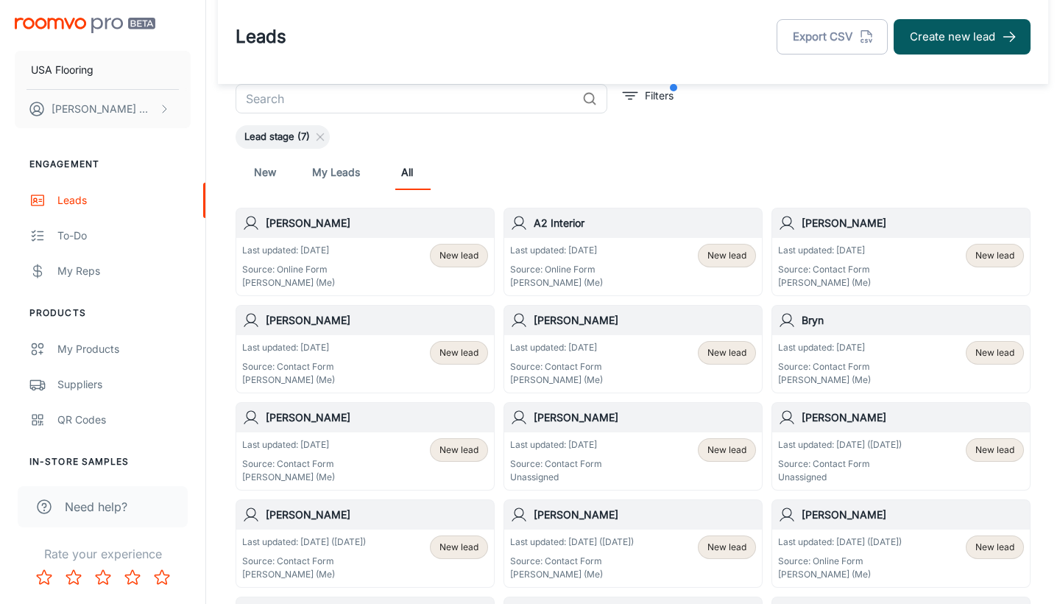
scroll to position [13, 0]
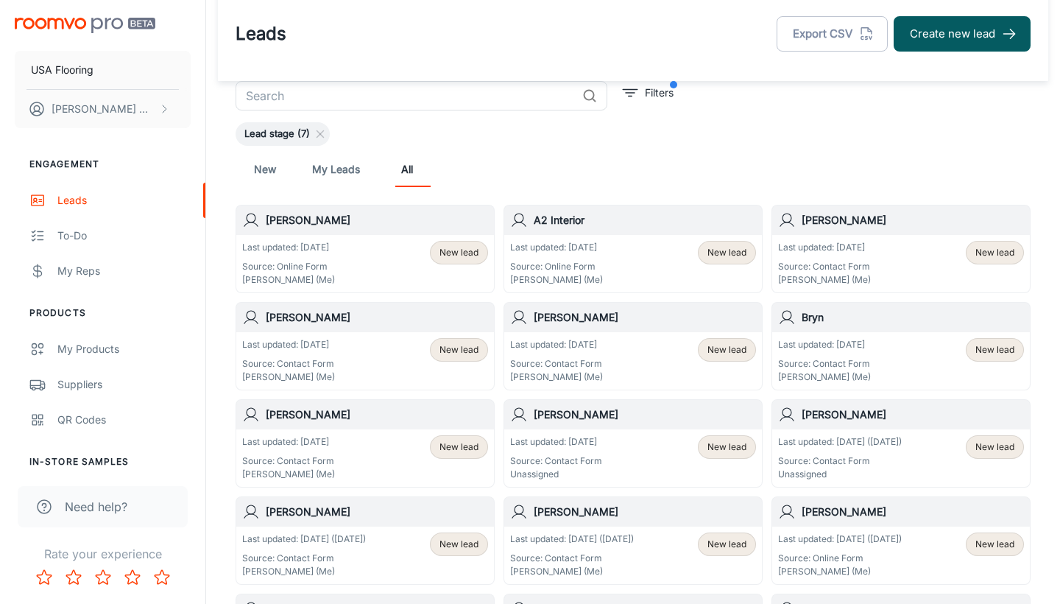
click at [617, 430] on div "Last updated: [DATE] Source: Contact Form Unassigned New lead" at bounding box center [633, 457] width 258 height 57
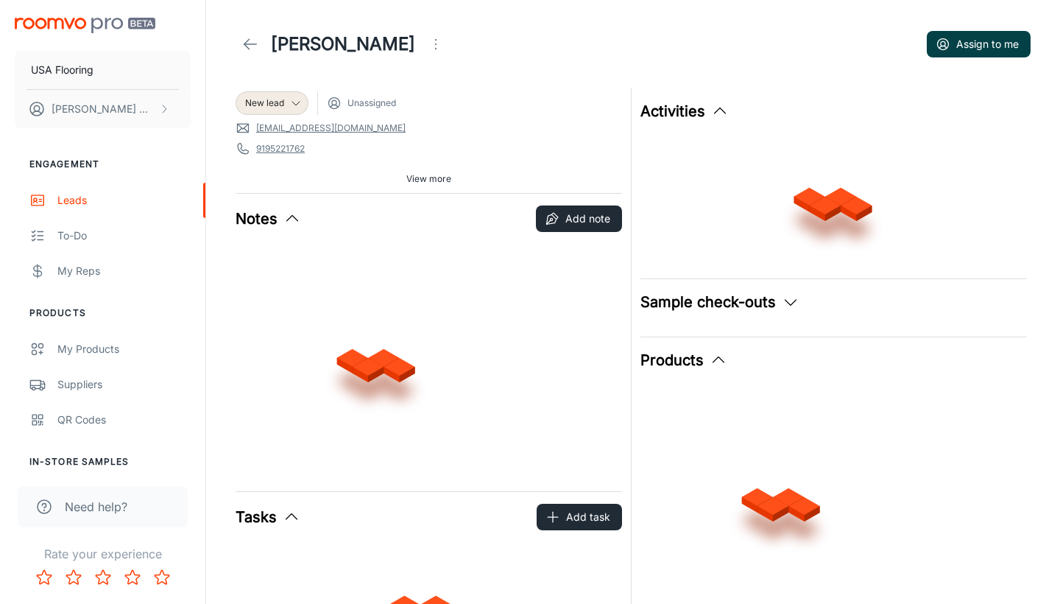
click at [992, 47] on button "Assign to me" at bounding box center [979, 44] width 104 height 27
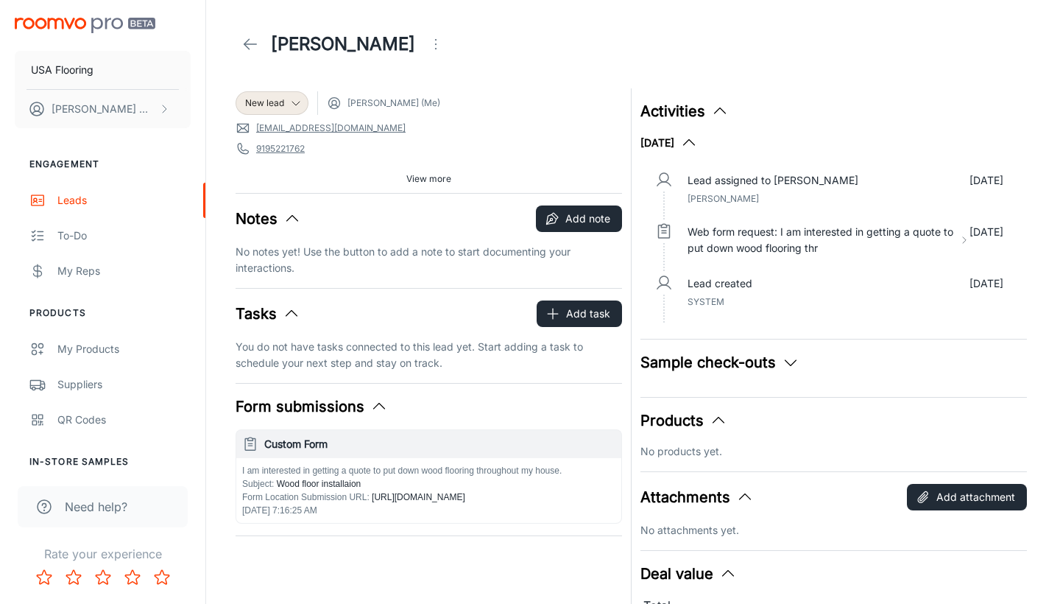
click at [253, 39] on icon at bounding box center [250, 44] width 18 height 18
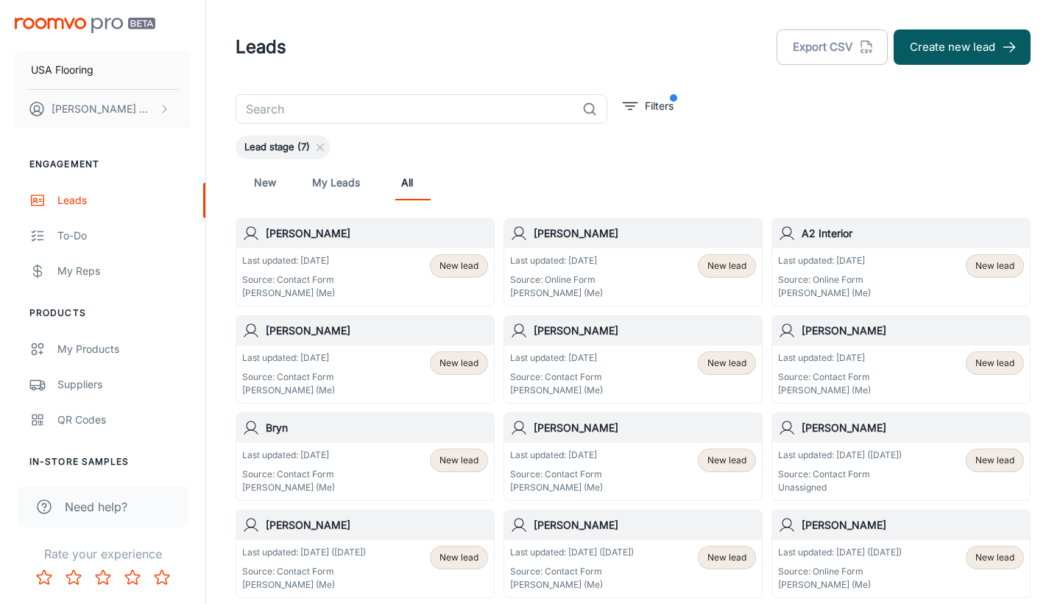
click at [808, 438] on div "[PERSON_NAME]" at bounding box center [901, 427] width 258 height 29
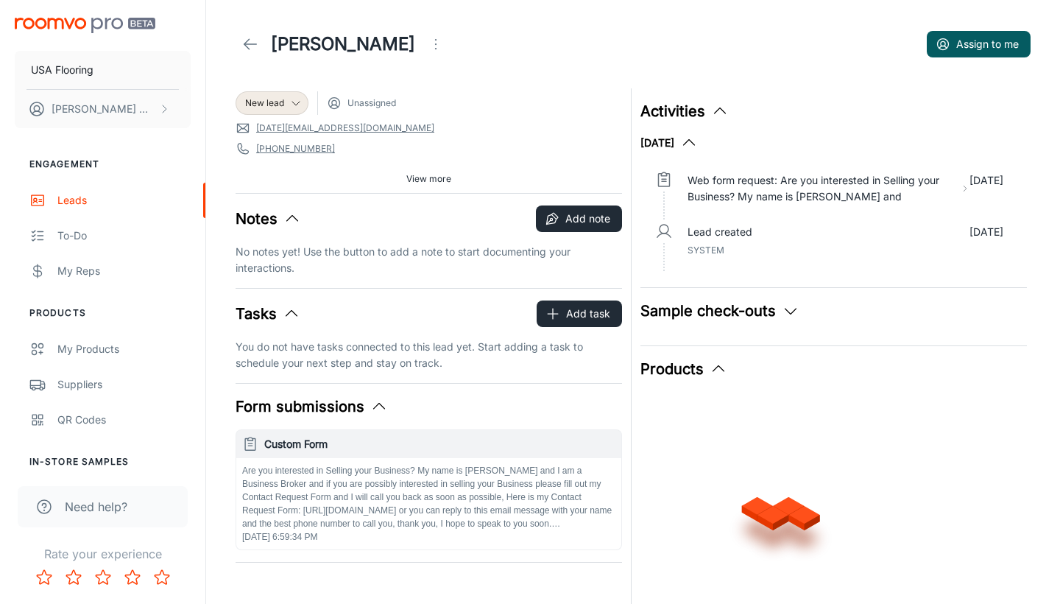
click at [421, 40] on button "Open menu" at bounding box center [435, 43] width 29 height 29
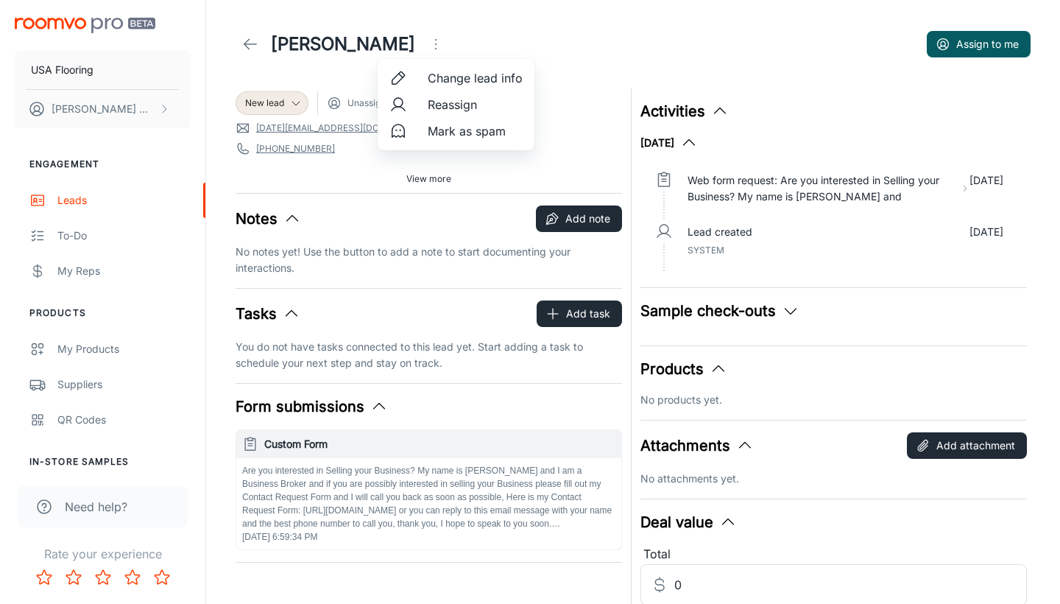
click at [456, 138] on span "Mark as spam" at bounding box center [475, 131] width 95 height 18
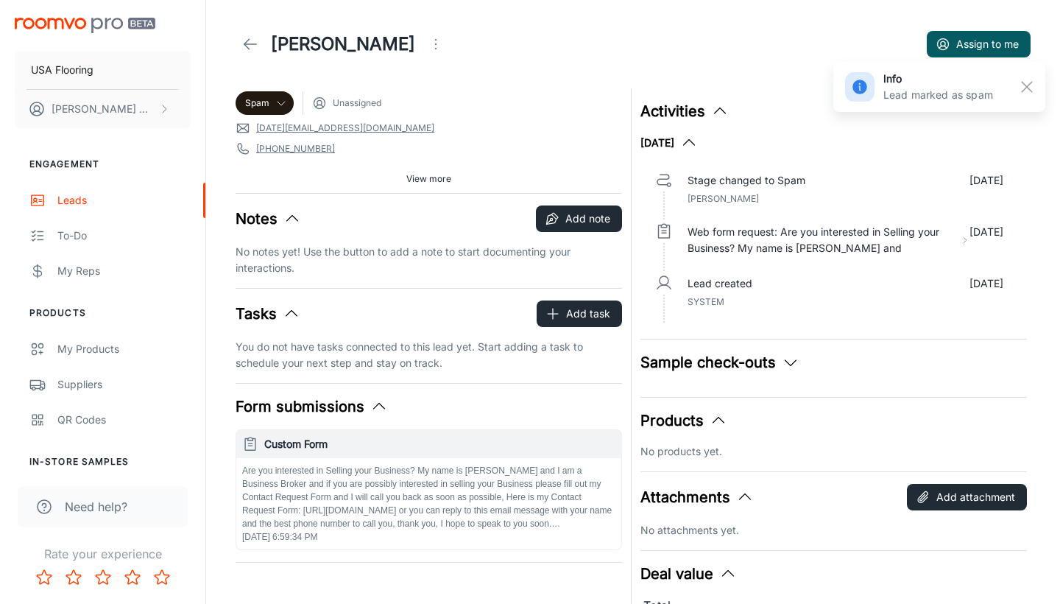
click at [254, 40] on icon at bounding box center [250, 44] width 18 height 18
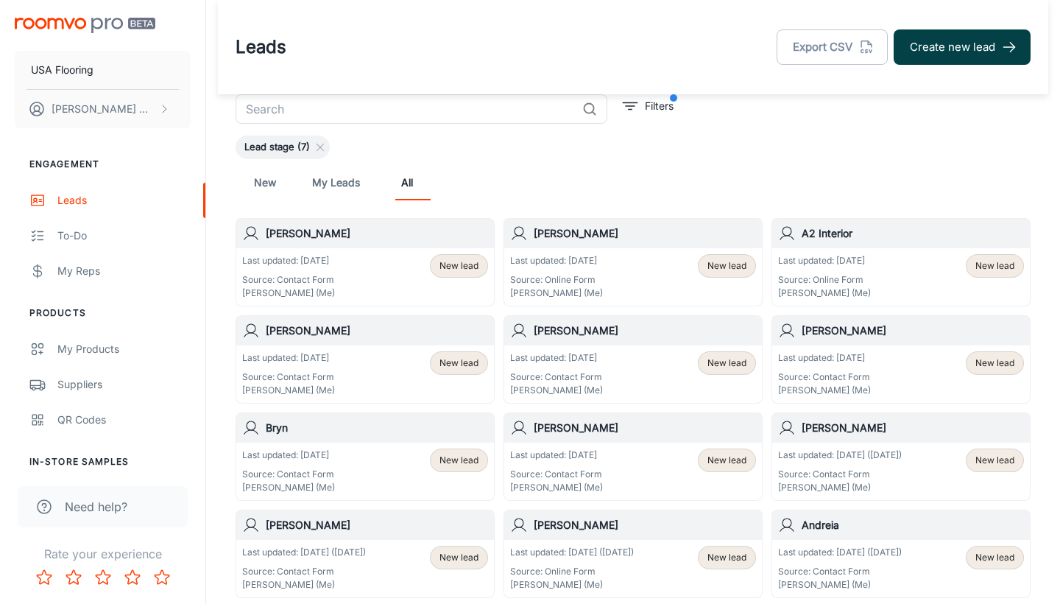
scroll to position [-1, 0]
click at [1009, 31] on button "Create new lead" at bounding box center [962, 46] width 137 height 35
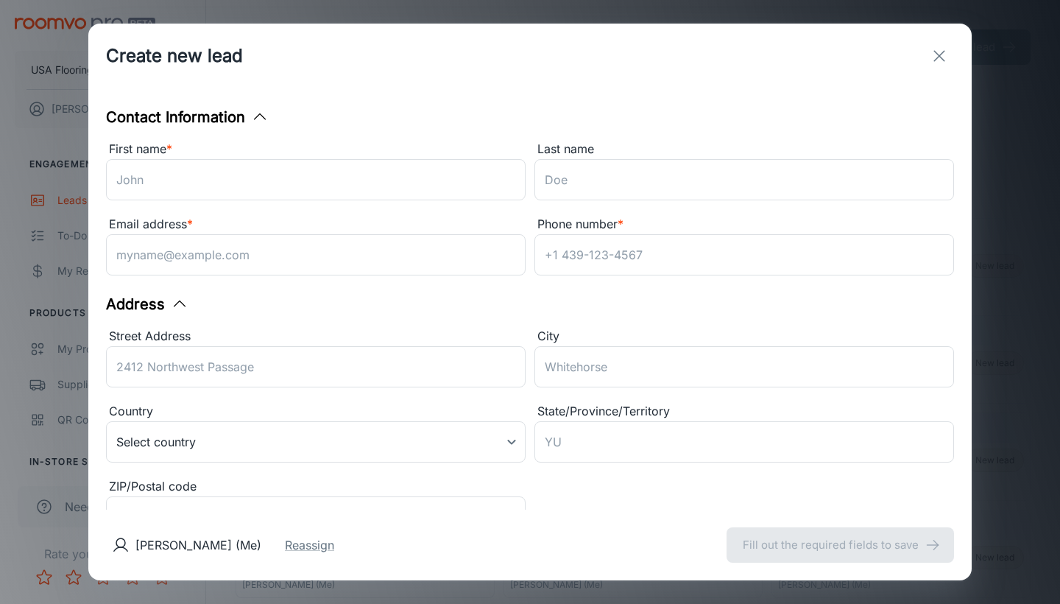
scroll to position [0, 0]
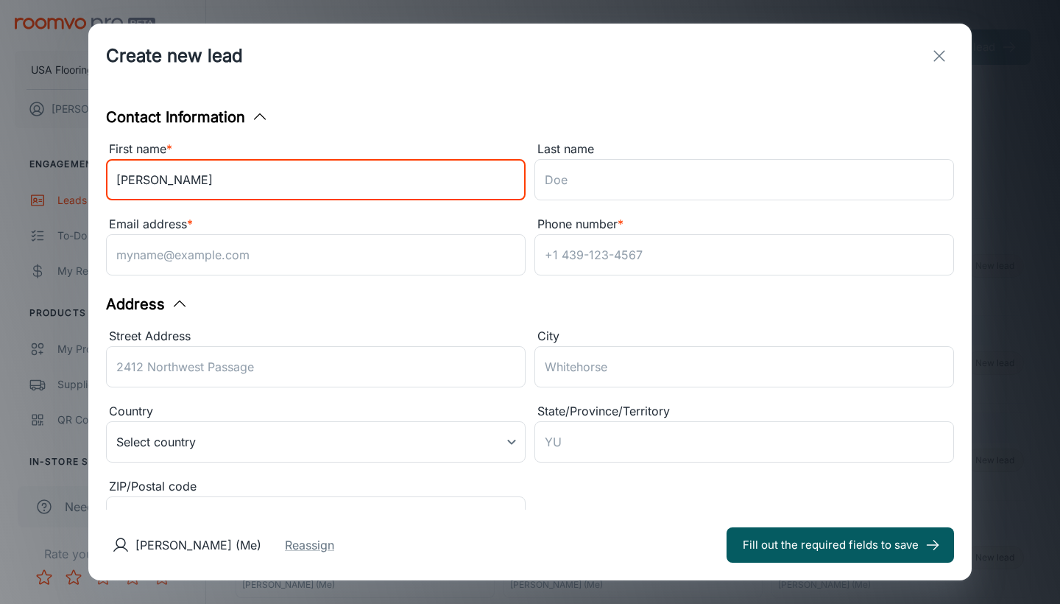
type input "[PERSON_NAME]"
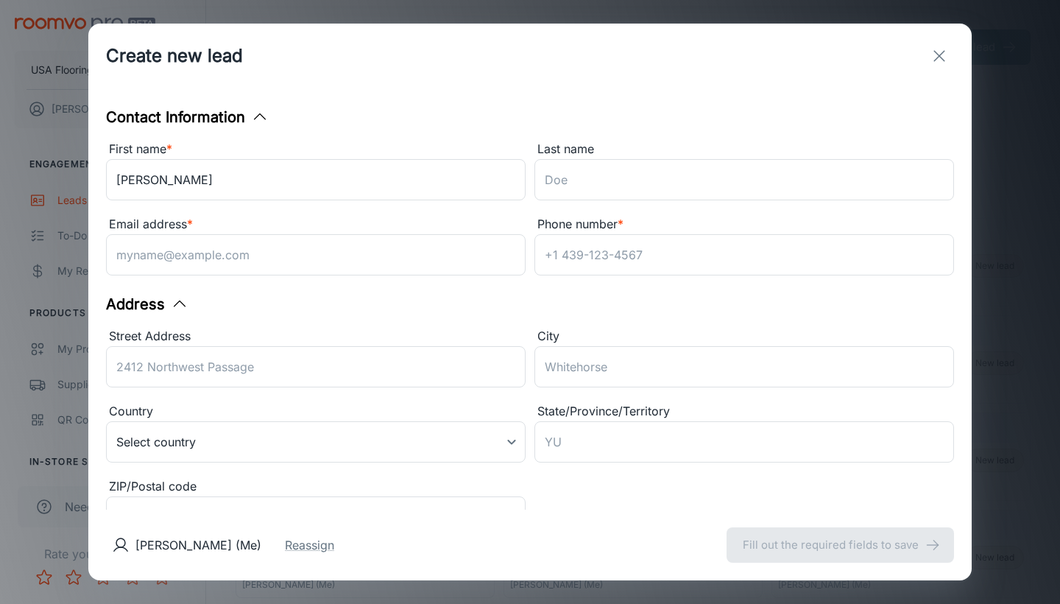
click at [550, 158] on div "Last name" at bounding box center [745, 149] width 420 height 19
click at [550, 159] on input "Last name" at bounding box center [745, 179] width 420 height 41
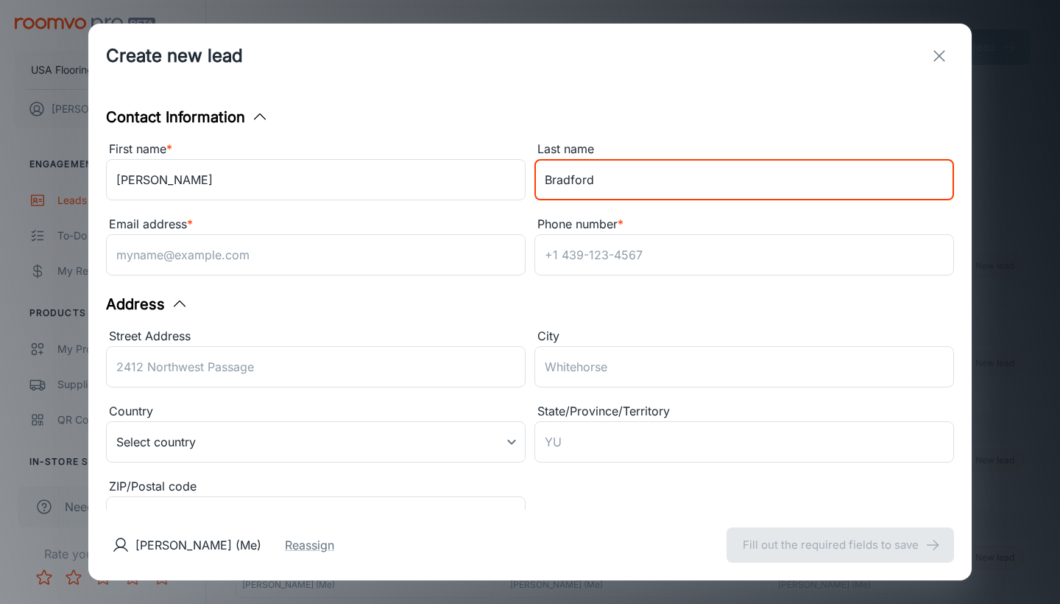
type input "Bradford"
click at [386, 276] on div "Email address * ​" at bounding box center [316, 248] width 420 height 66
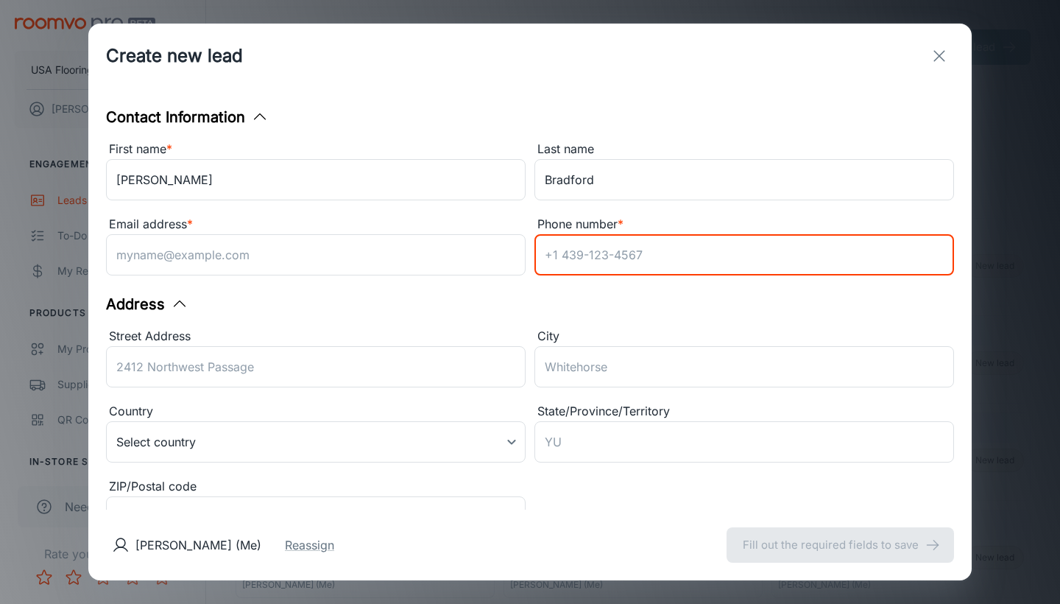
paste input "[PHONE_NUMBER]"
type input "[PHONE_NUMBER]"
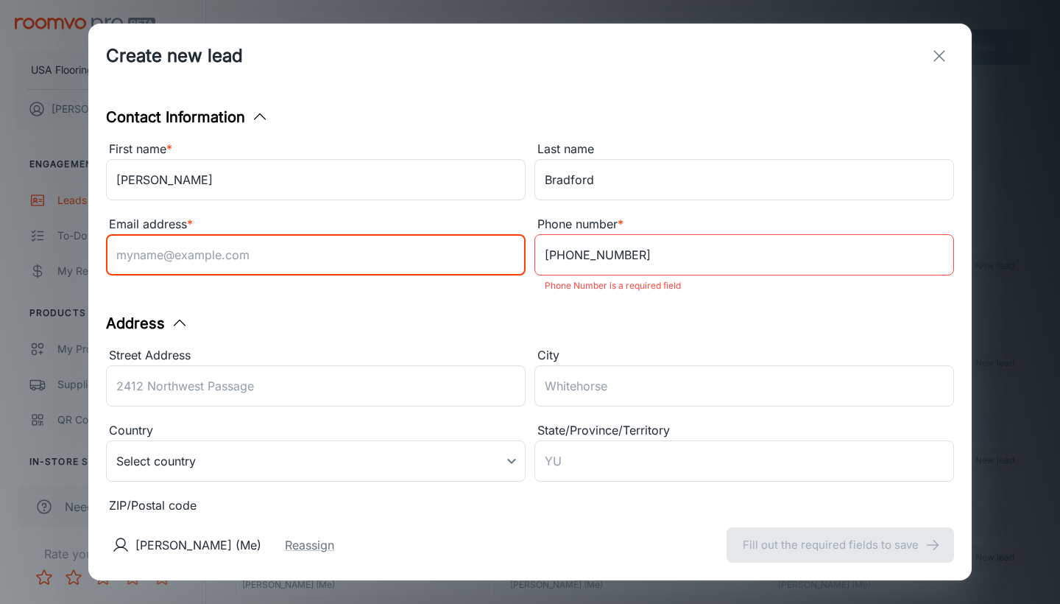
paste input "[EMAIL_ADDRESS][DOMAIN_NAME]"
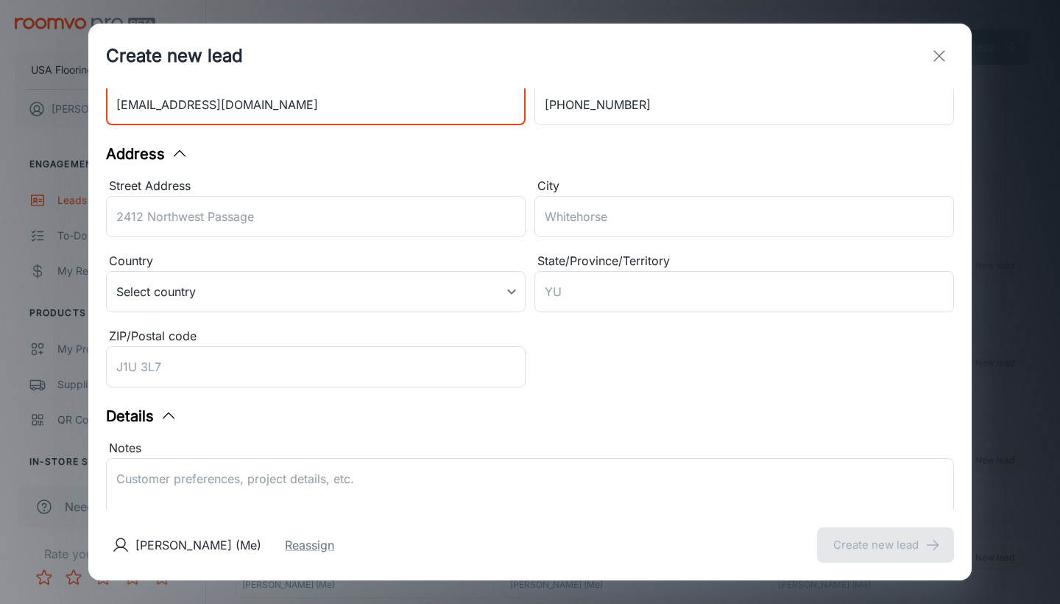
scroll to position [284, 0]
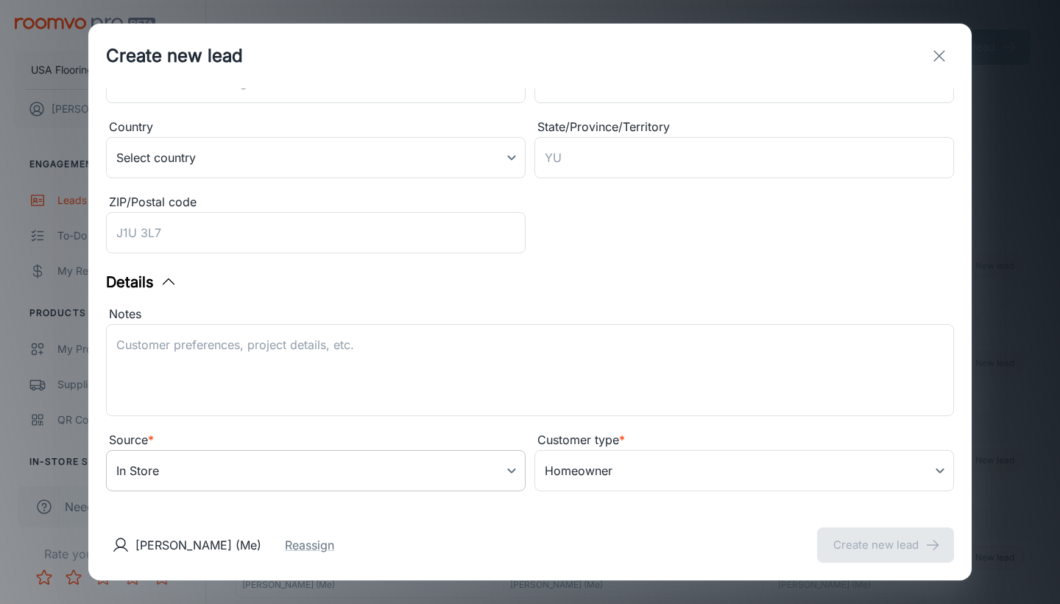
type input "[EMAIL_ADDRESS][DOMAIN_NAME]"
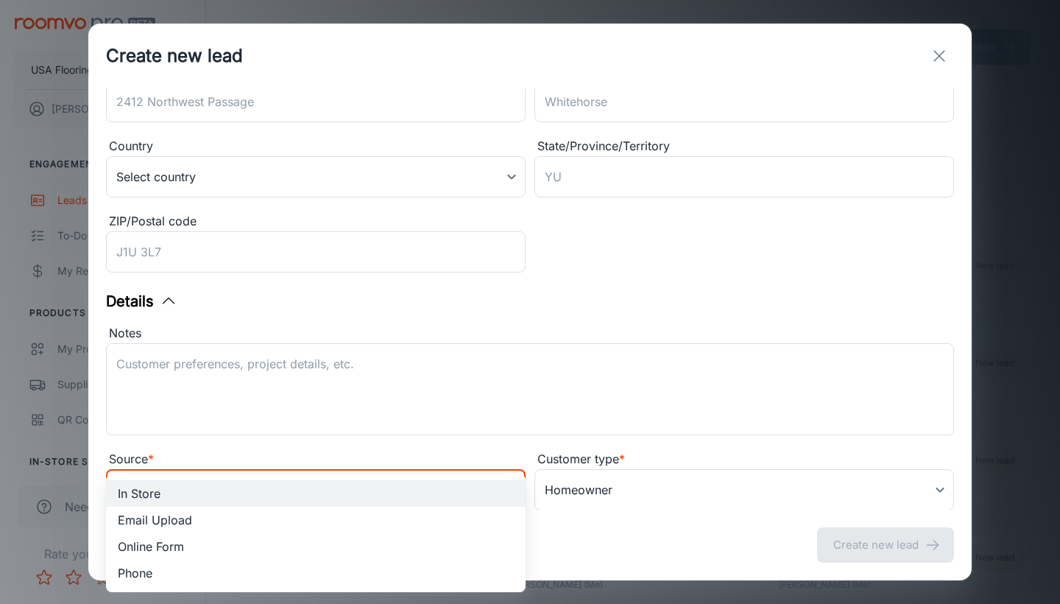
click at [432, 470] on body "USA Flooring [PERSON_NAME] Engagement Leads To-do My Reps Products My Products …" at bounding box center [530, 302] width 1060 height 604
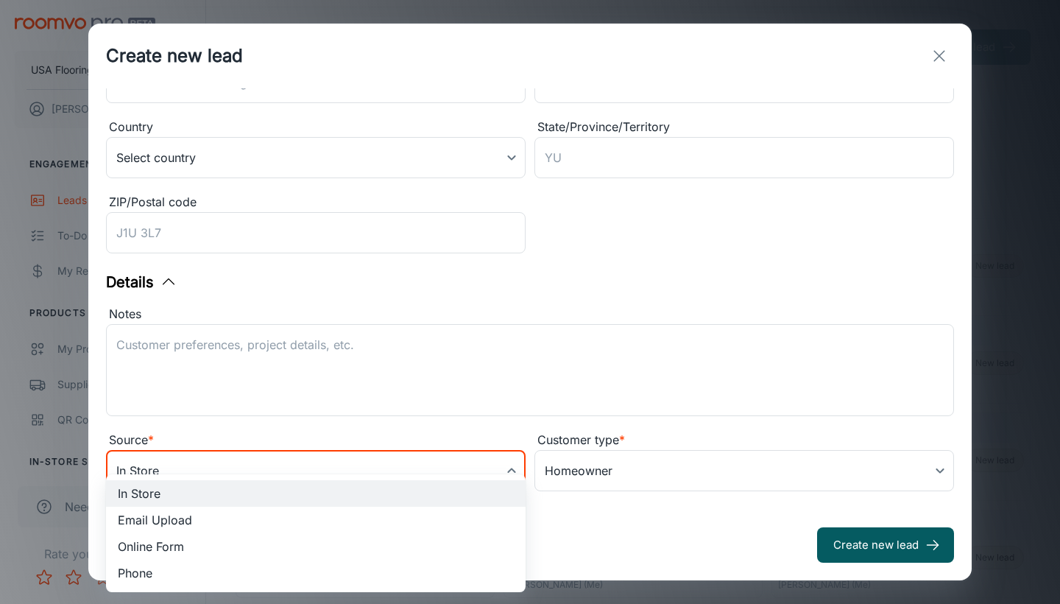
click at [333, 538] on li "Online Form" at bounding box center [316, 546] width 420 height 27
type input "online_form"
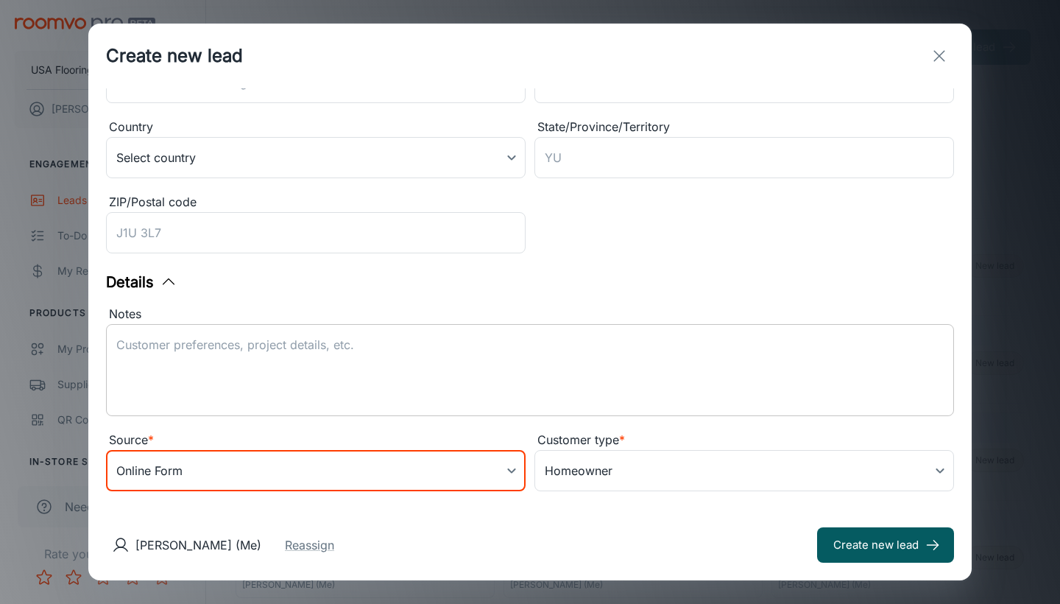
click at [454, 347] on textarea "Notes" at bounding box center [530, 370] width 828 height 68
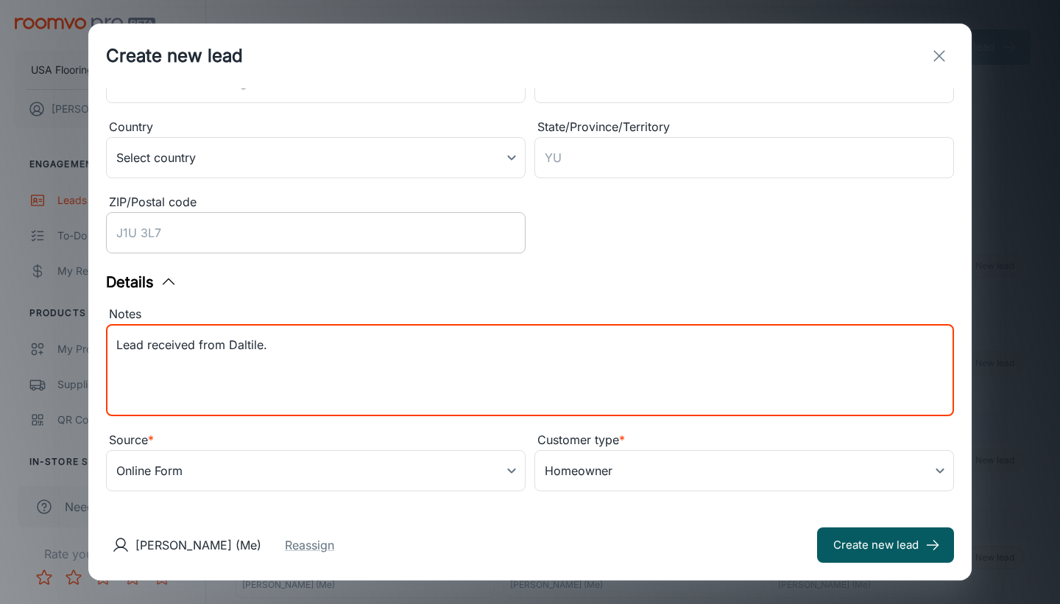
type textarea "Lead received from Daltile."
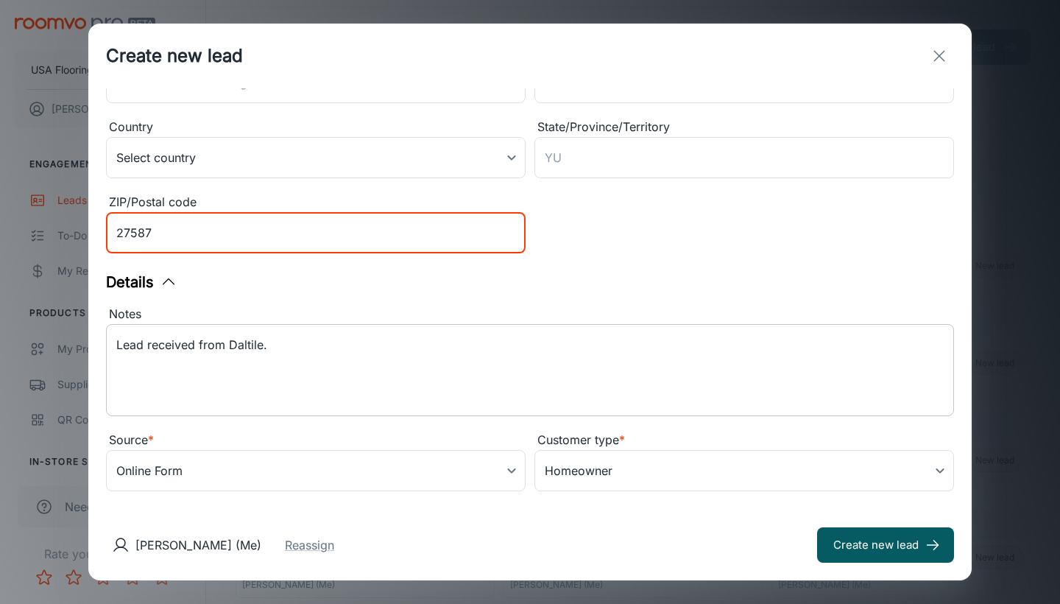
type input "27587"
click at [386, 359] on textarea "Lead received from Daltile." at bounding box center [530, 370] width 828 height 68
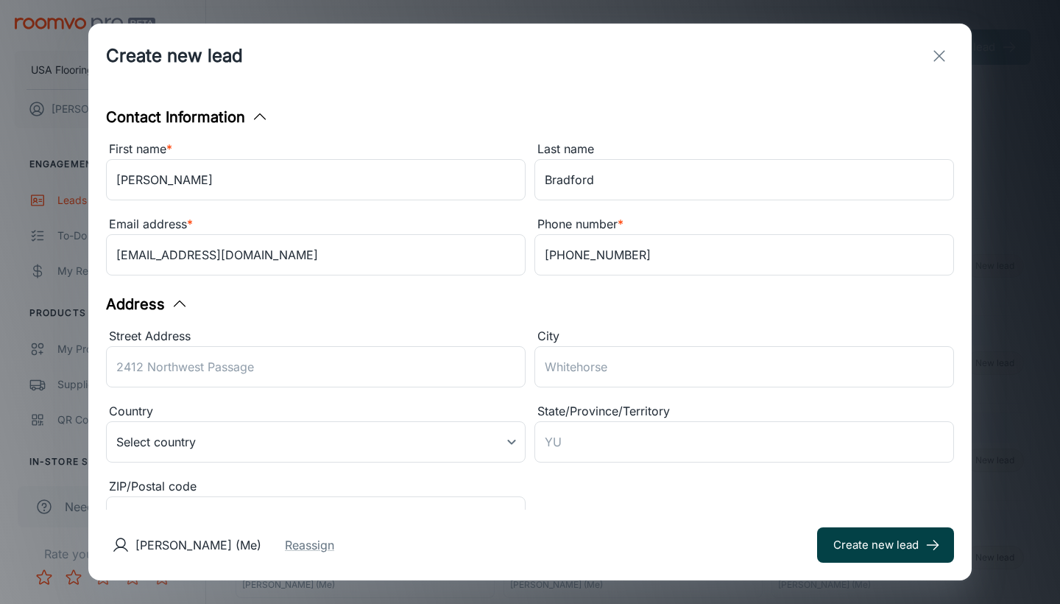
scroll to position [0, 0]
type textarea "Lead received from Daltile. [PERSON_NAME] is interested in "other"."
click at [911, 542] on button "Create new lead" at bounding box center [885, 544] width 137 height 35
type input "in_store"
